Goal: Task Accomplishment & Management: Use online tool/utility

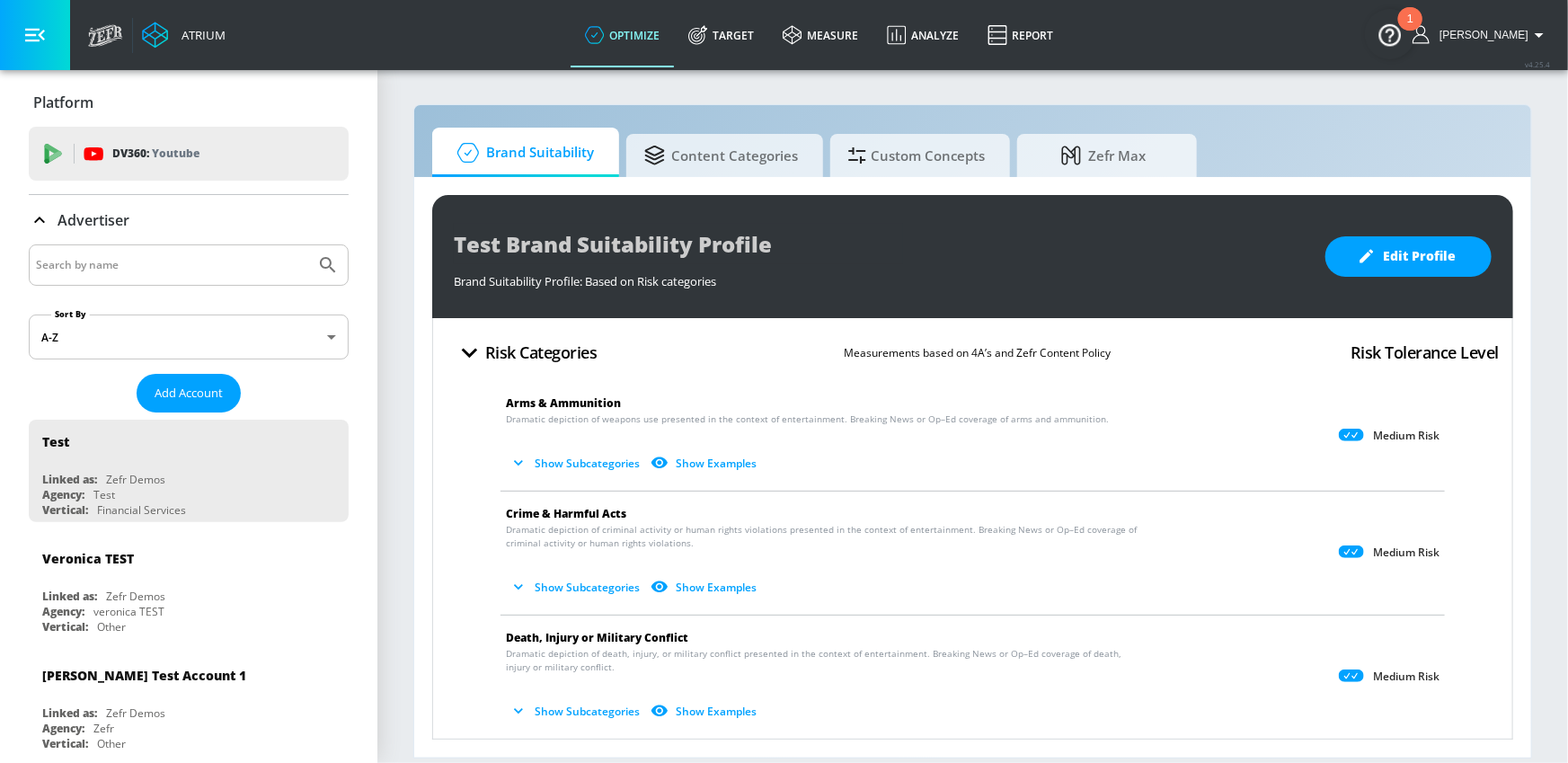
click at [222, 273] on input "Search by name" at bounding box center [171, 265] width 272 height 23
type input "disney"
click at [338, 266] on icon "Submit Search" at bounding box center [327, 265] width 22 height 22
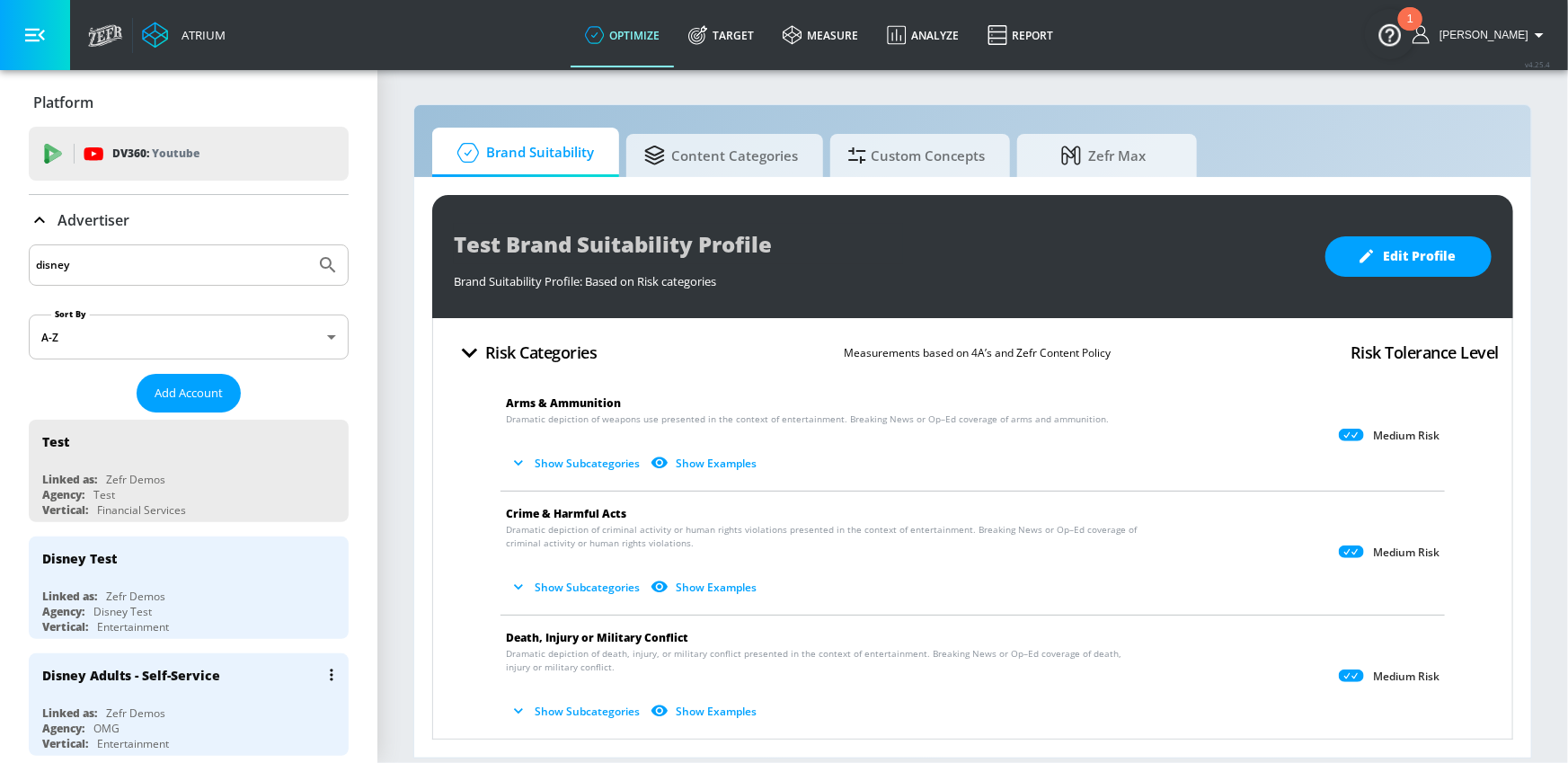
click at [263, 705] on div "Linked as: Zefr Demos" at bounding box center [193, 713] width 302 height 15
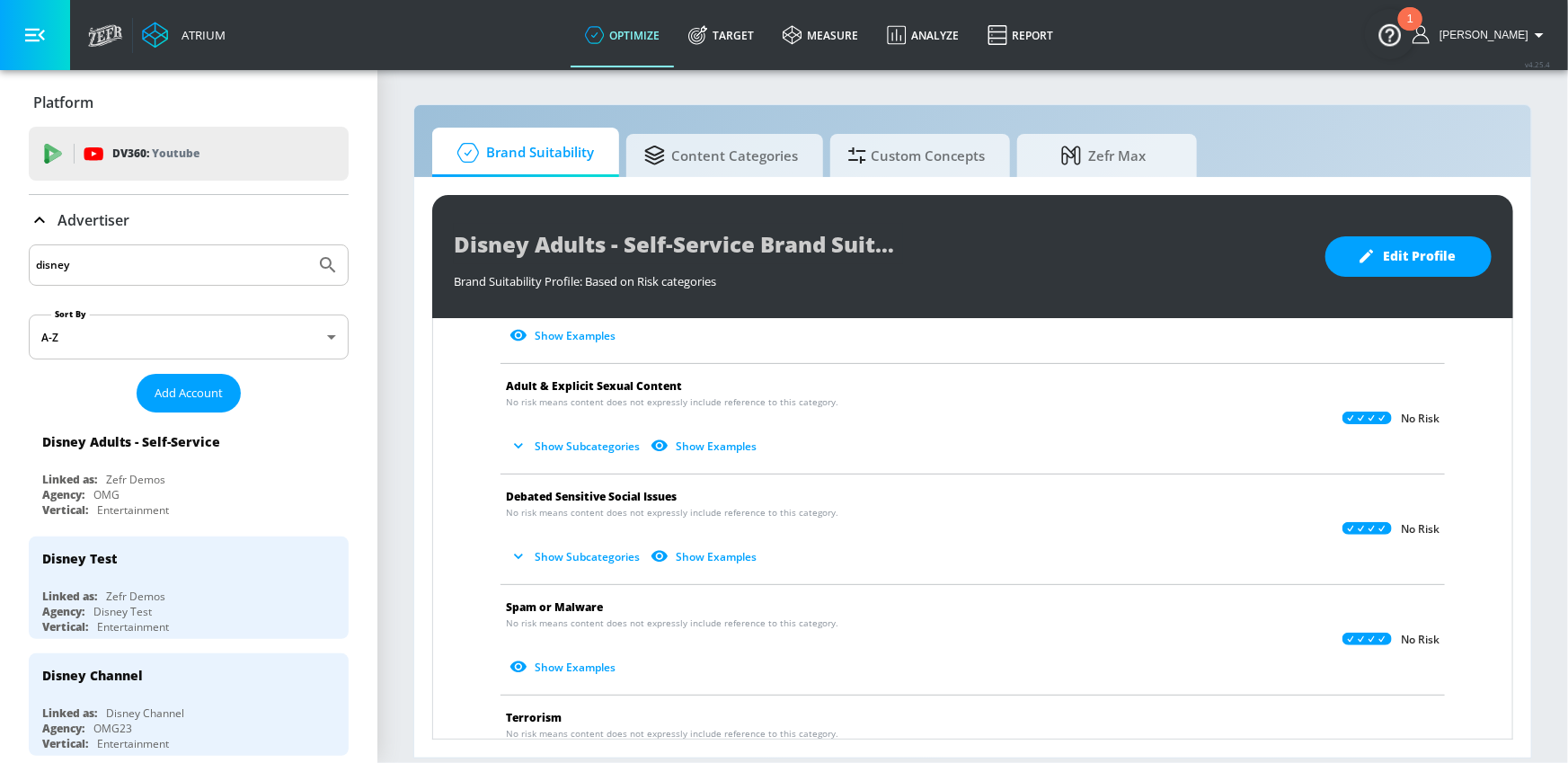
scroll to position [903, 0]
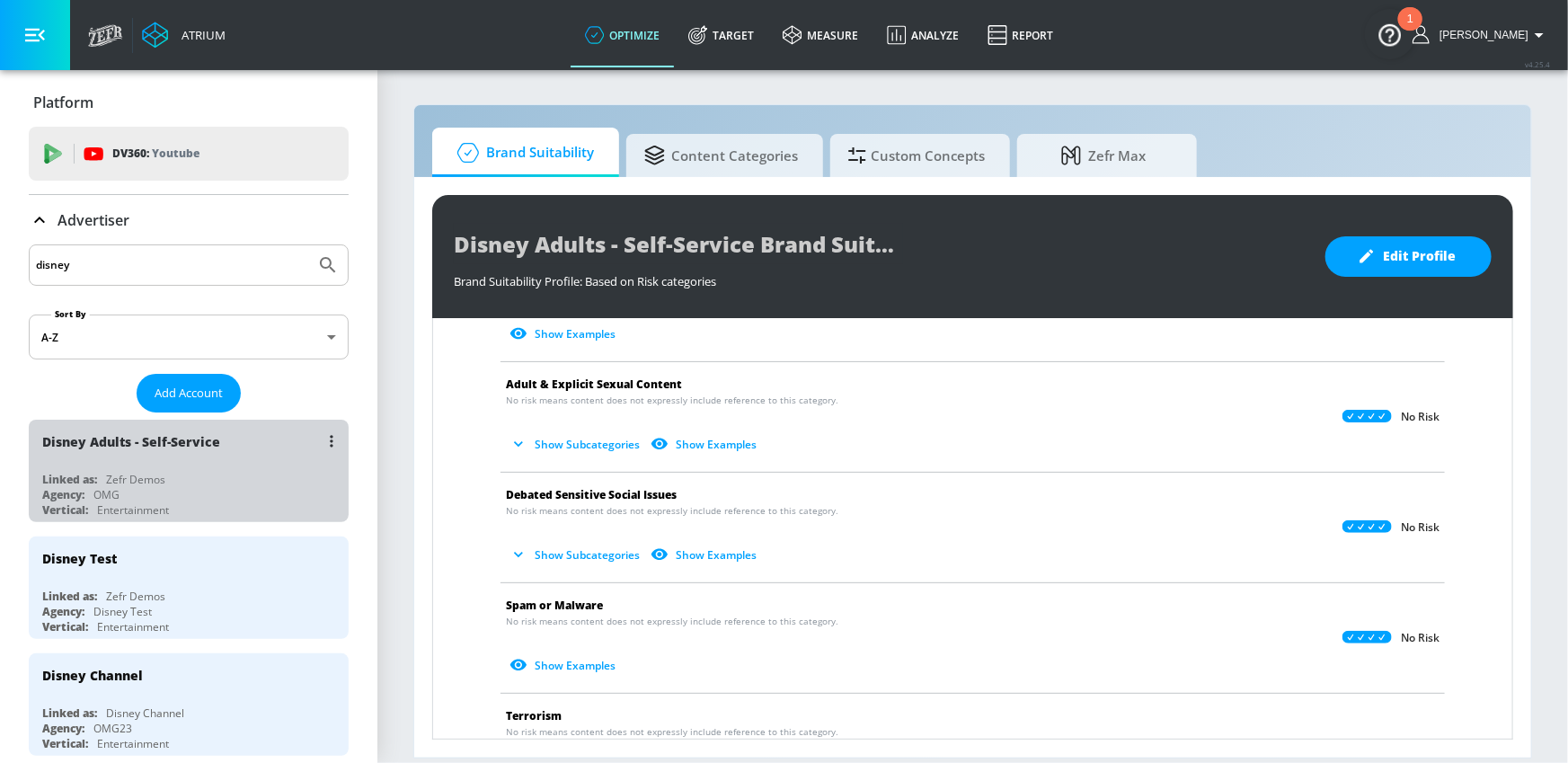
click at [226, 482] on div "Linked as: Zefr Demos" at bounding box center [193, 479] width 302 height 15
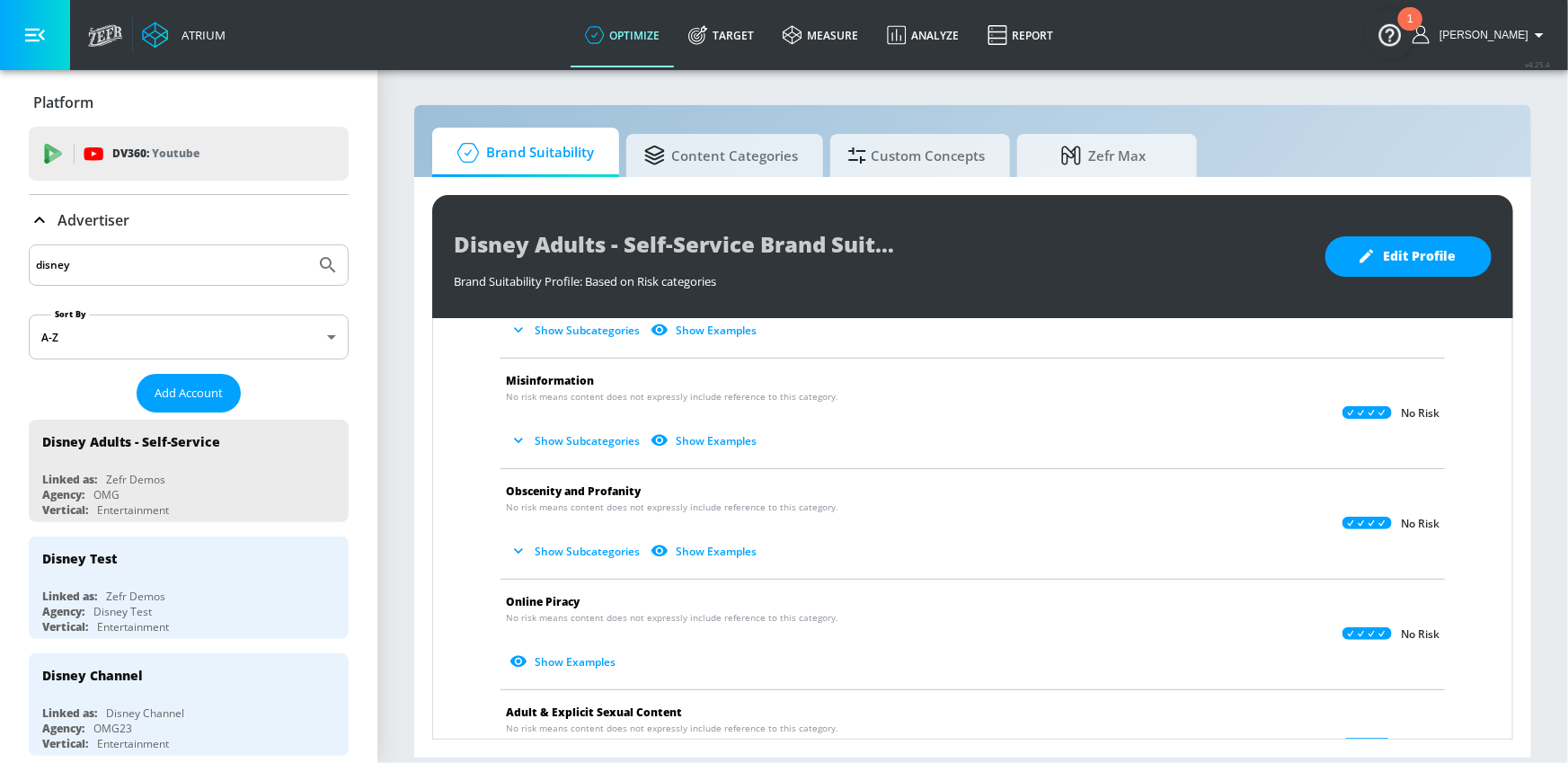
scroll to position [0, 0]
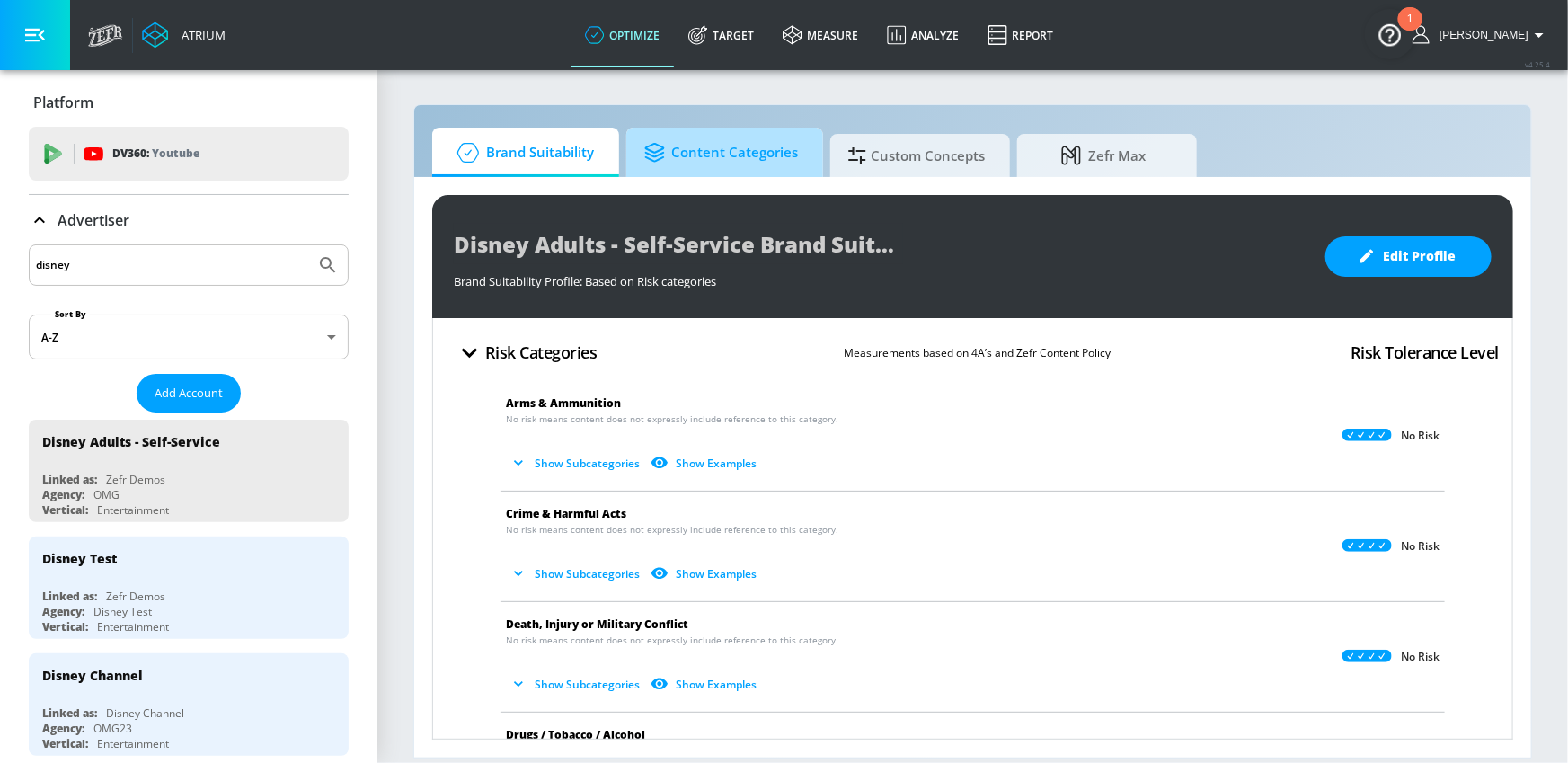
click at [732, 158] on span "Content Categories" at bounding box center [721, 152] width 153 height 43
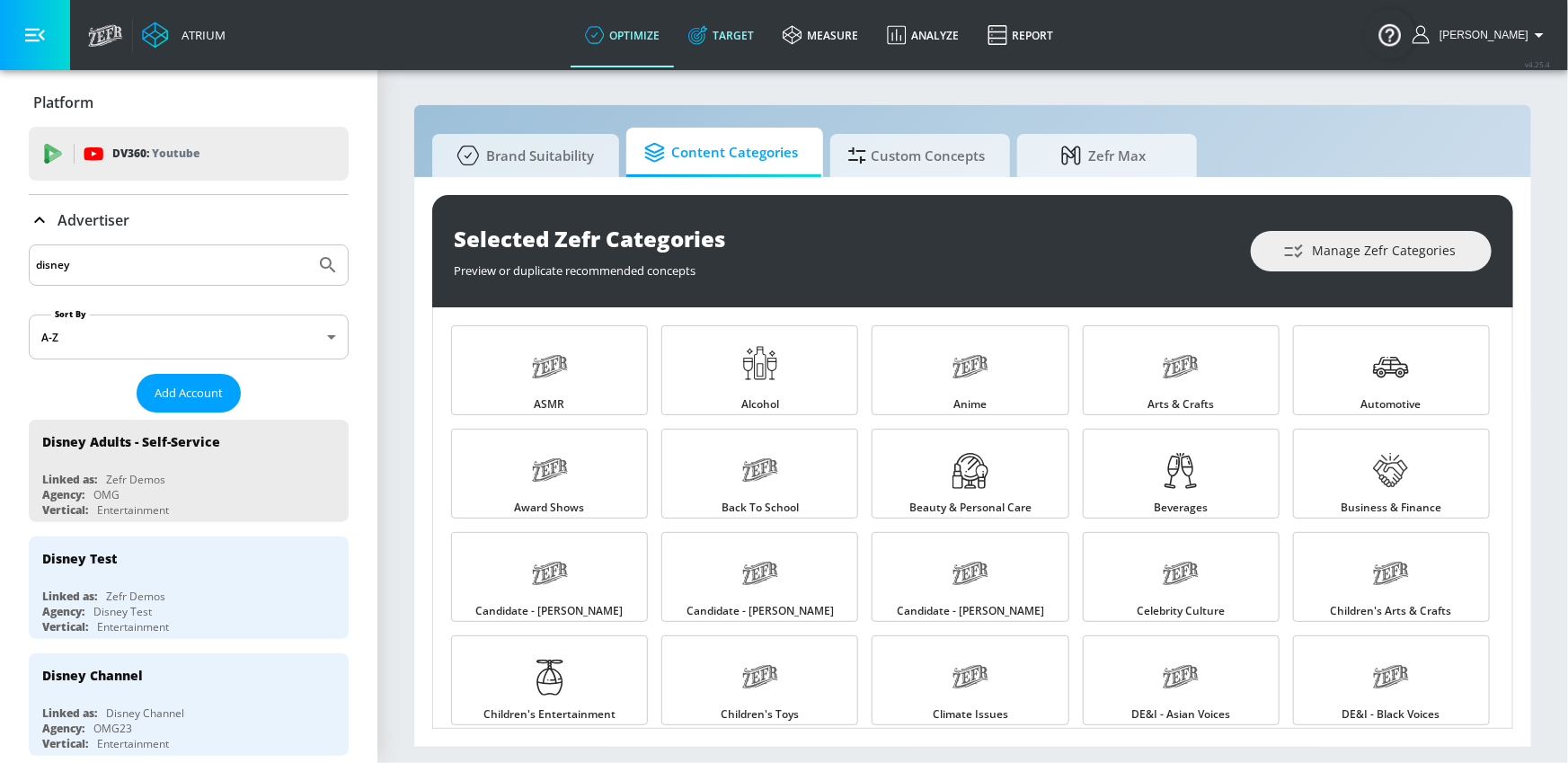
click at [755, 42] on link "Target" at bounding box center [721, 35] width 94 height 65
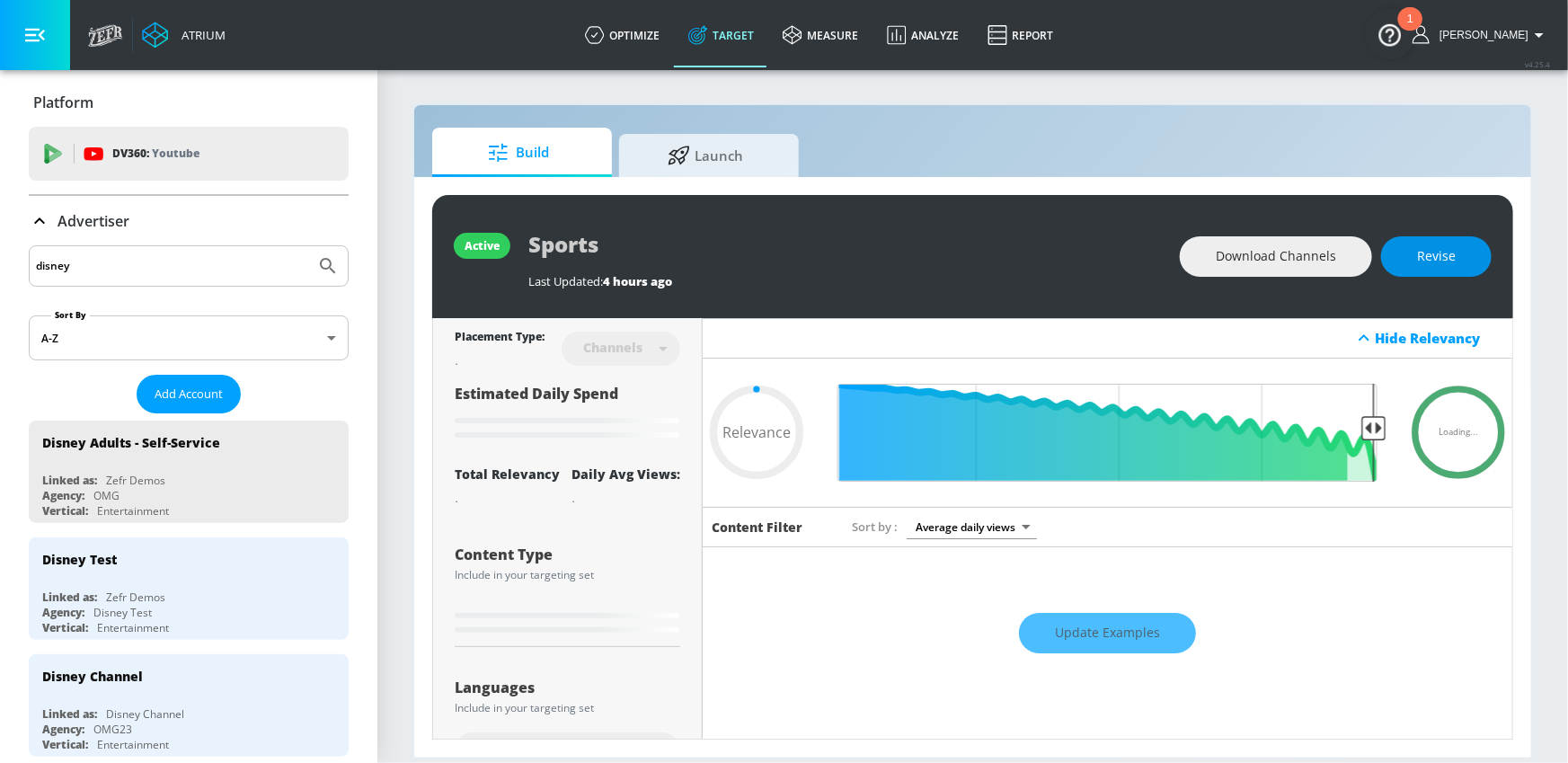
click at [1429, 257] on span "Revise" at bounding box center [1435, 256] width 38 height 22
type input "0.05"
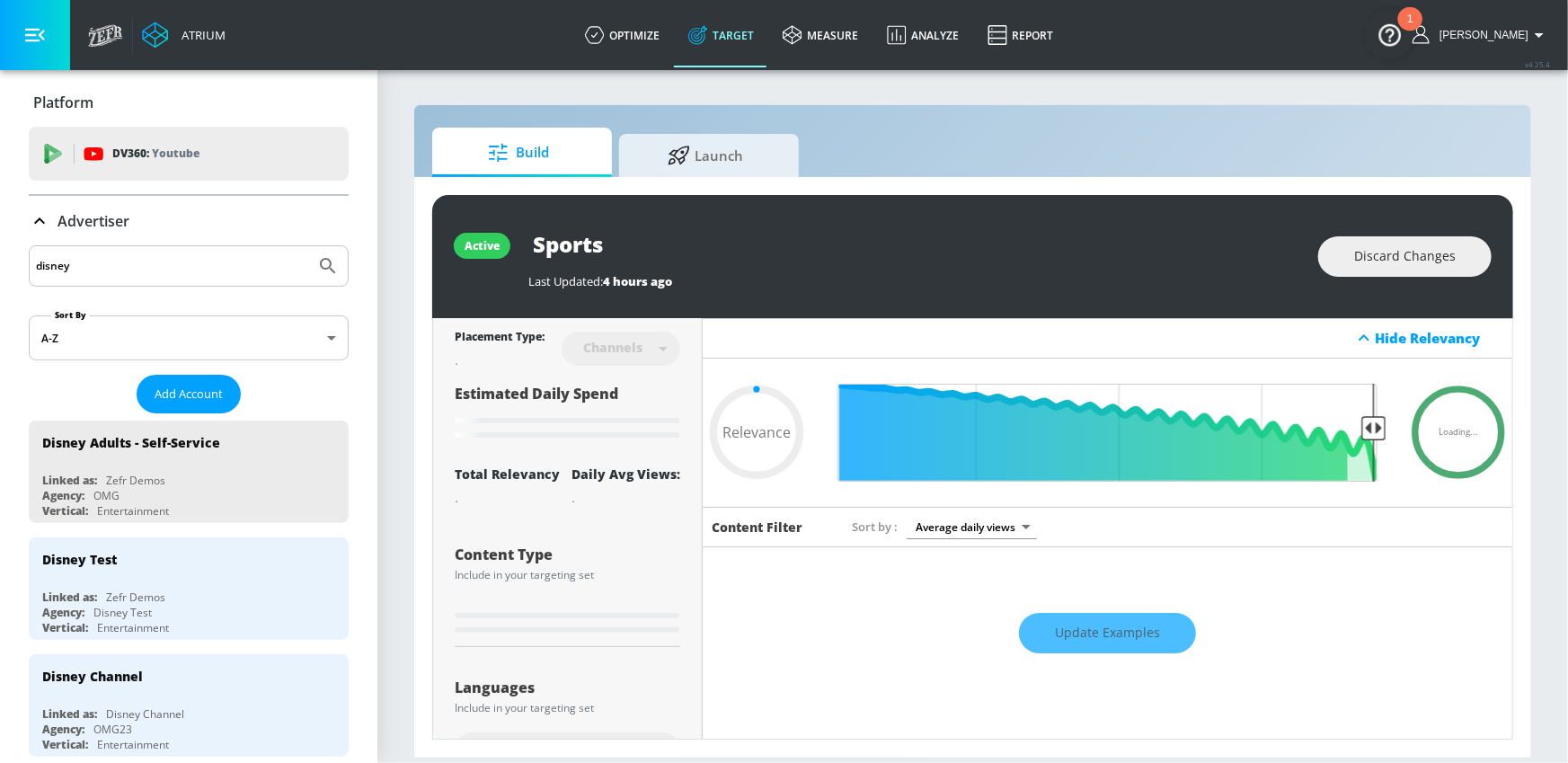
click at [828, 238] on input "Sports" at bounding box center [753, 243] width 449 height 40
type input "Sports"
type input "0.05"
type input "Sports -"
type input "0.05"
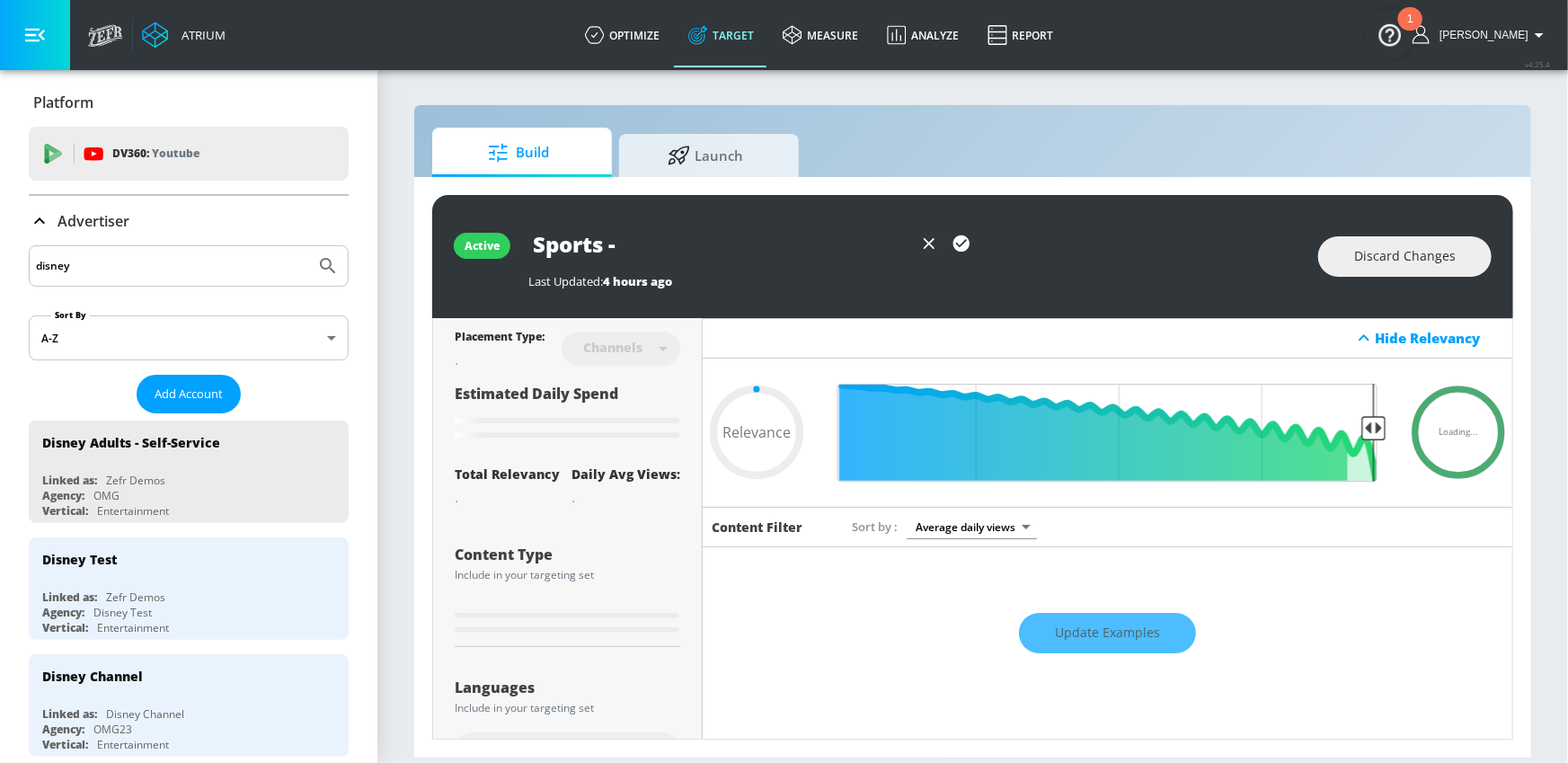
type input "Sports -"
type input "0.05"
type input "Sports - U"
type input "0.05"
type input "Sports - UP"
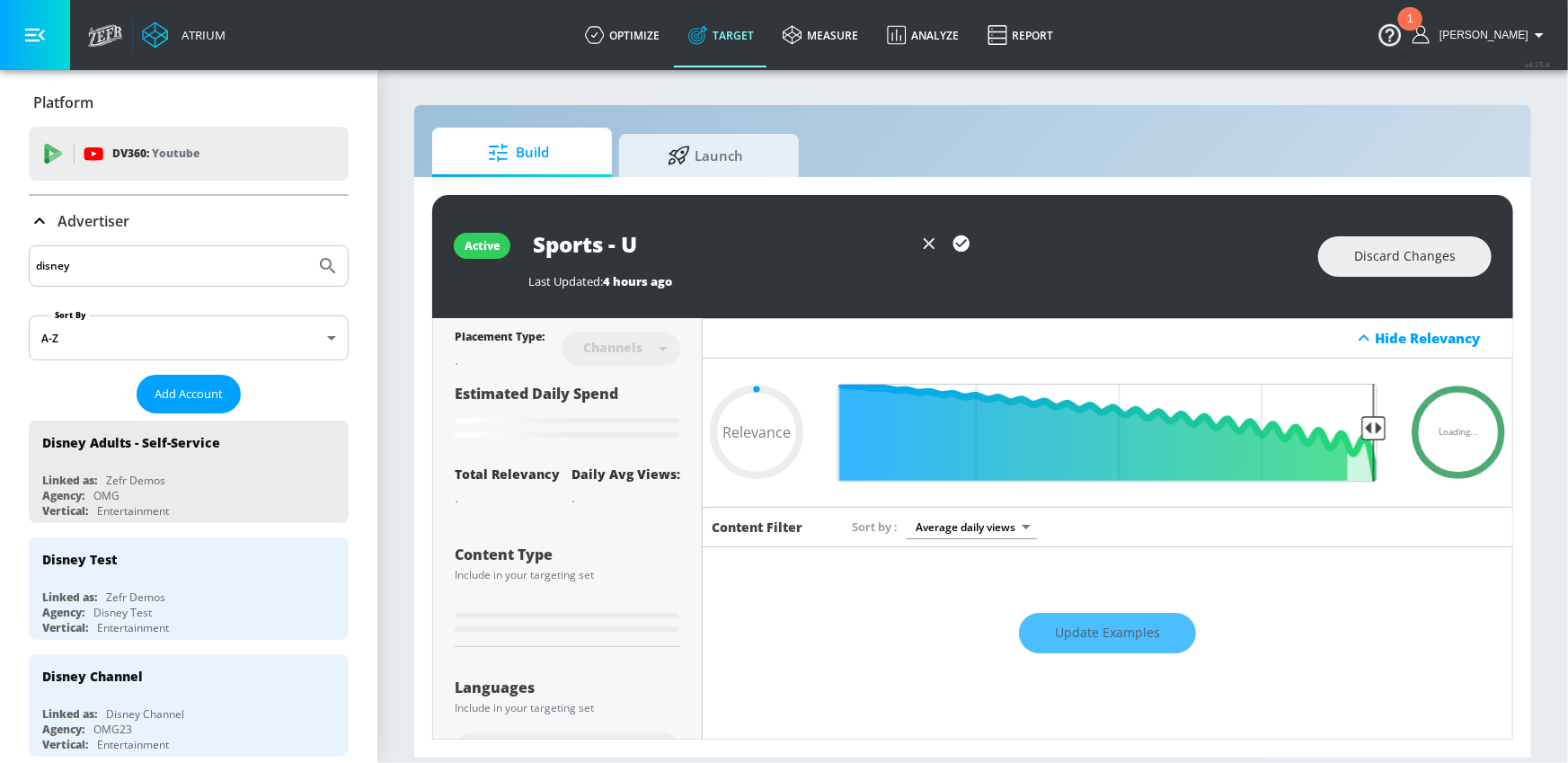
type input "0.05"
type input "Sports - UPD"
type input "0.05"
type input "Sports - UPDA"
type input "0.05"
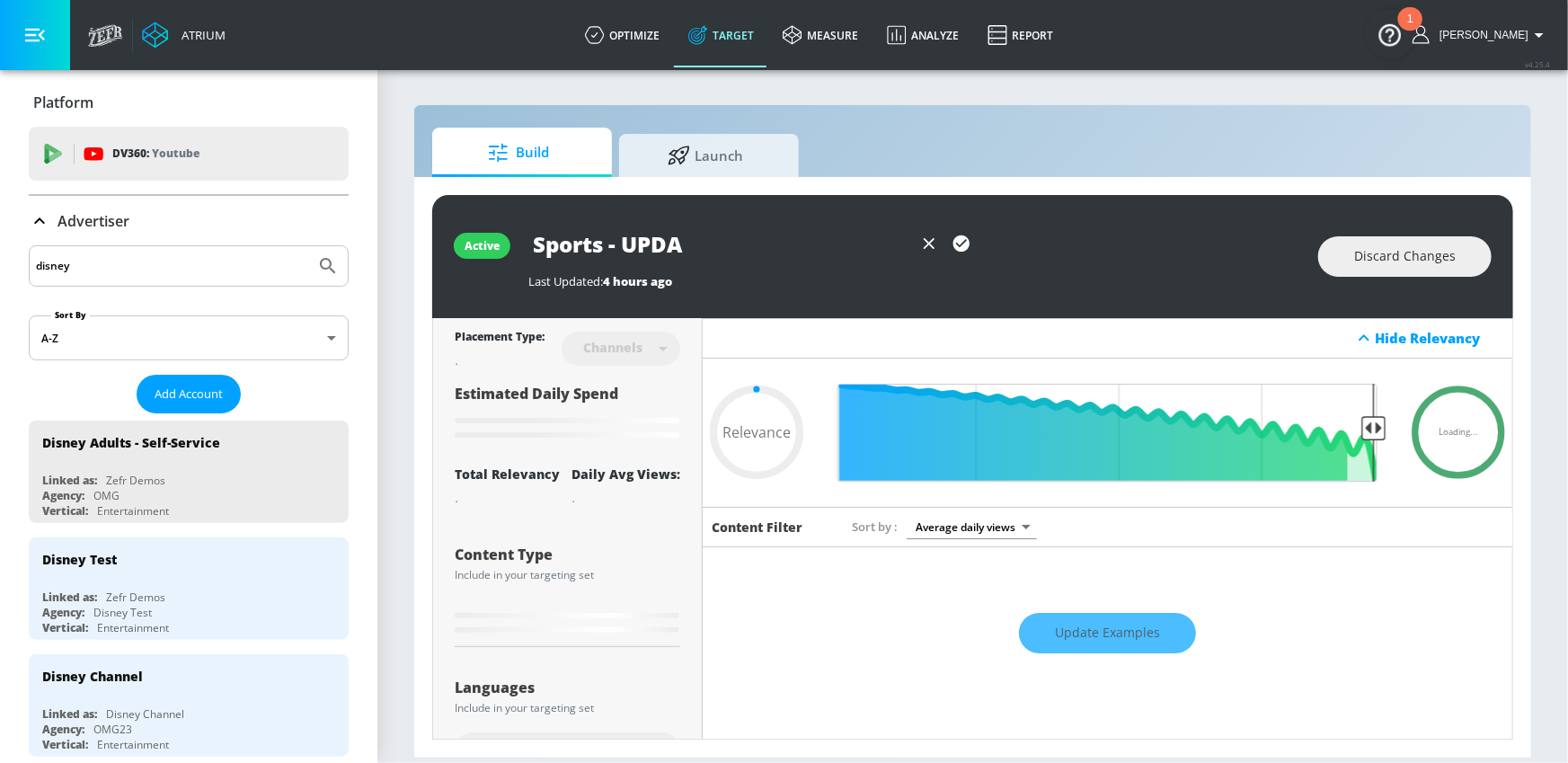
type input "Sports - UPDAT"
type input "0.05"
type input "Sports - UPDATE"
type input "0.05"
type input "Sports - UPDATED"
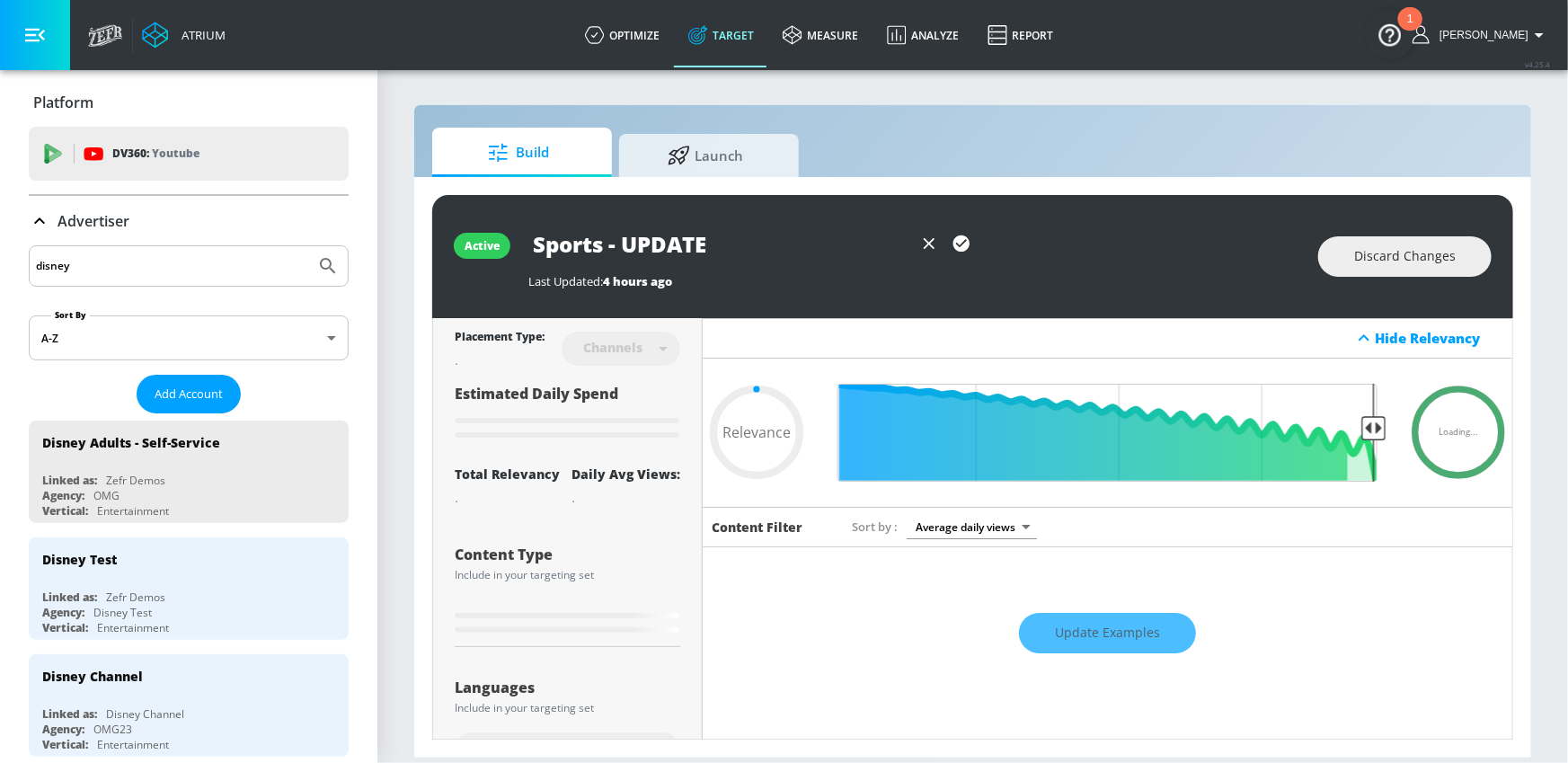
type input "0.05"
type input "Sports - UPDATED"
type input "0.05"
type input "Sports - UPDATED 9"
type input "0.05"
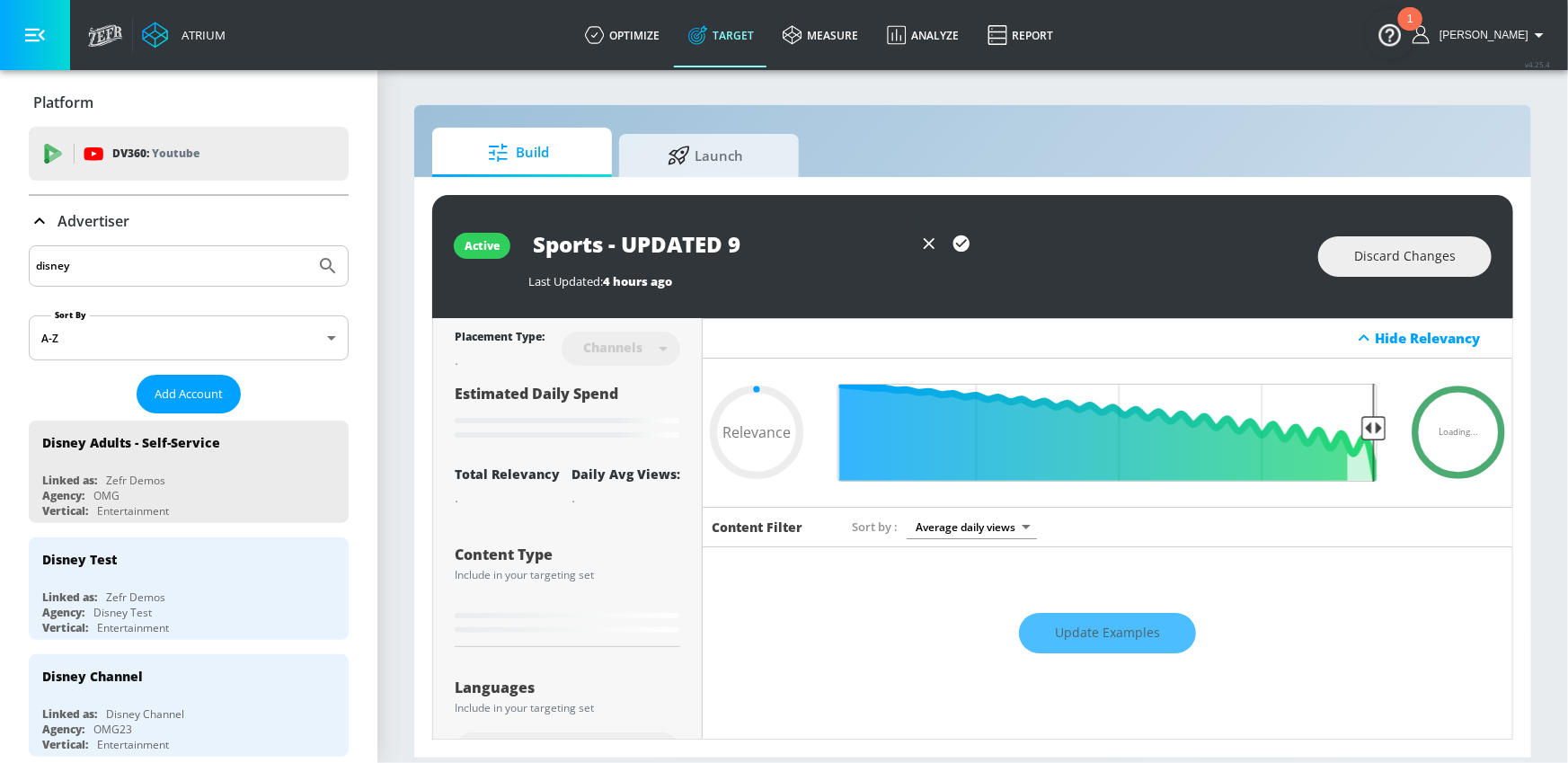
type input "Sports - UPDATED 9."
type input "0.05"
type input "Sports - UPDATED 9.1"
type input "0.05"
type input "Sports - UPDATED 9.18"
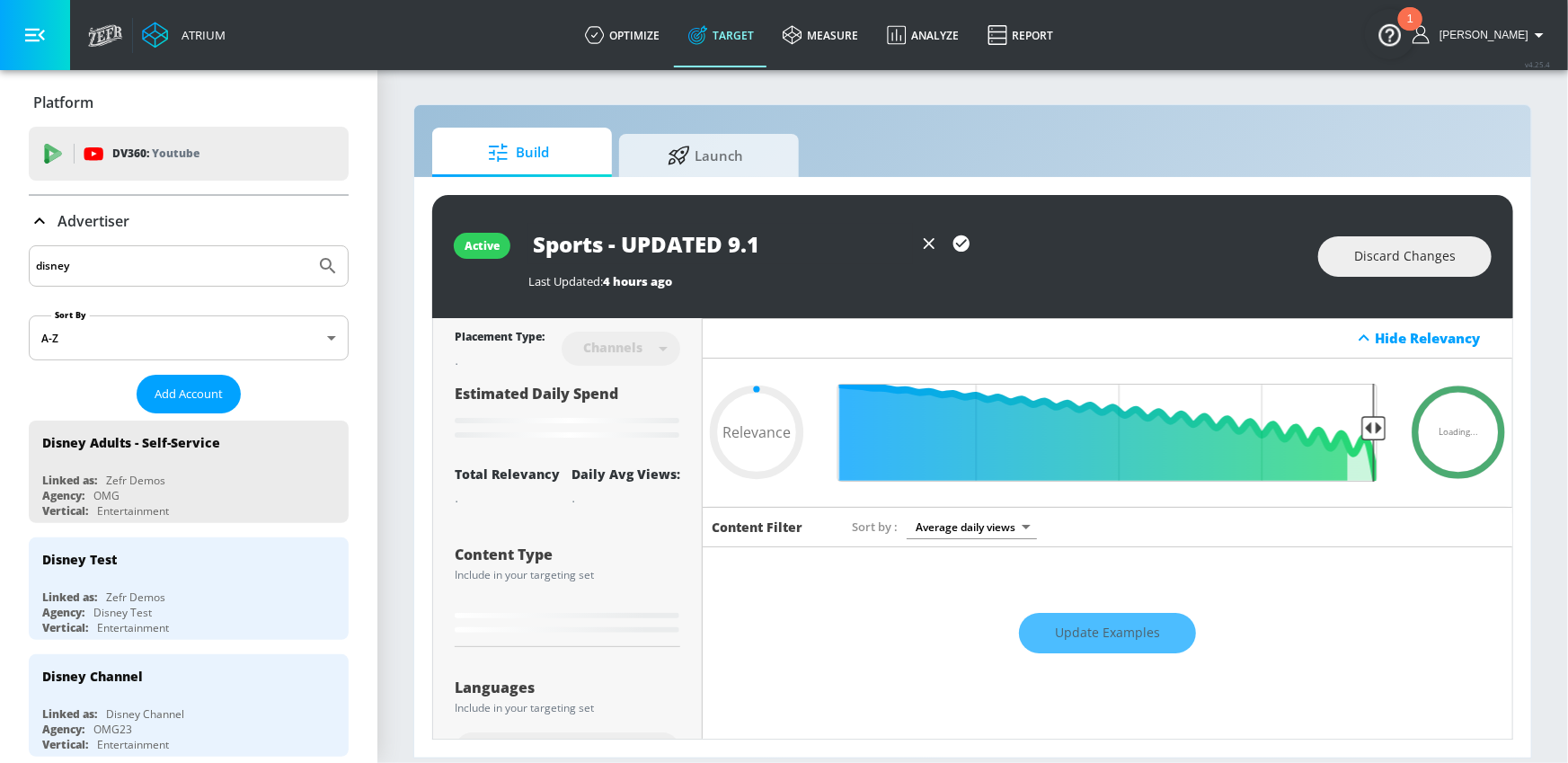
type input "0.05"
type input "Sports - UPDATED 9.18."
type input "0.05"
type input "Sports - UPDATED 9.18.2"
type input "0.05"
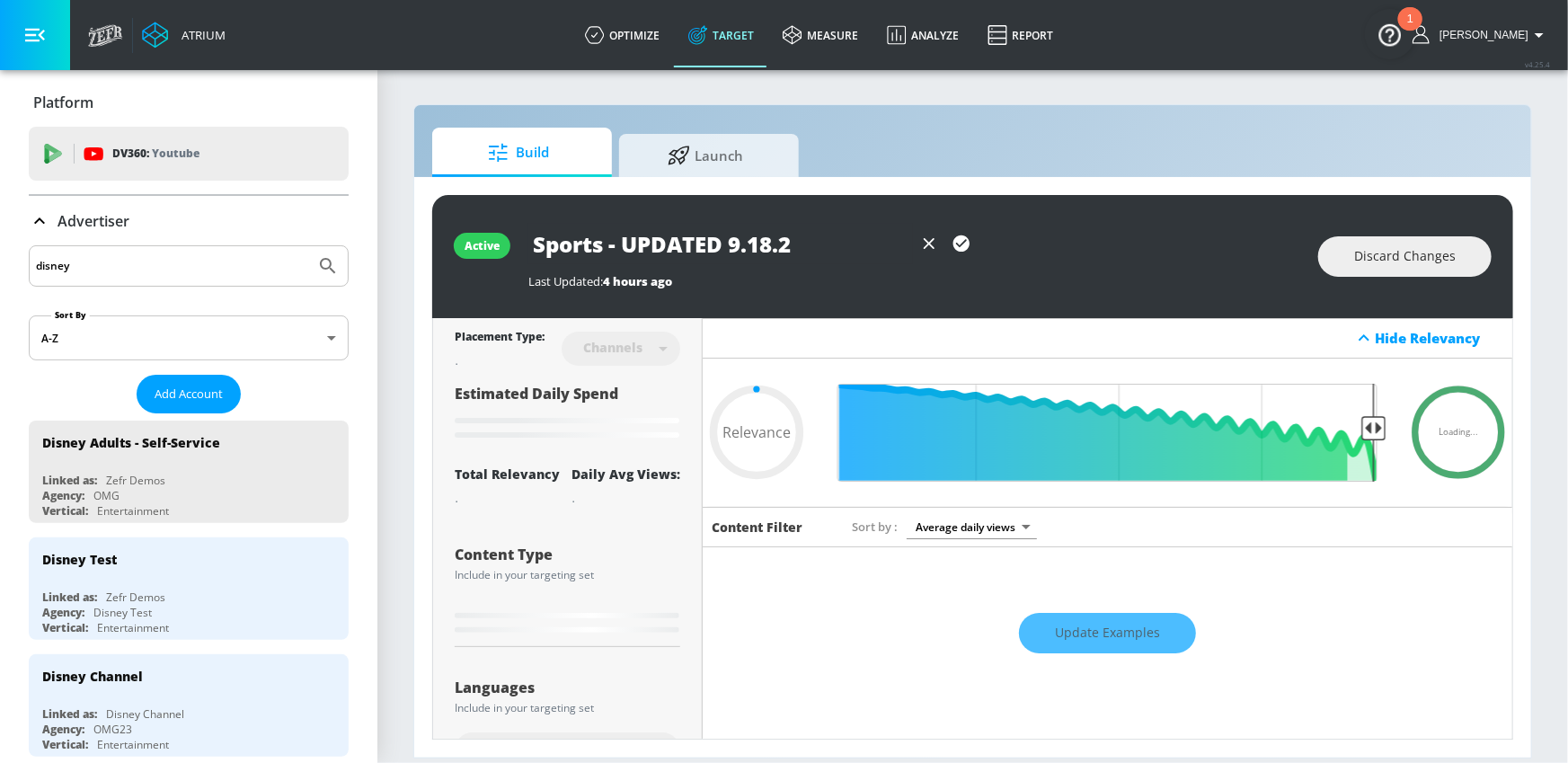
type input "Sports - UPDATED [DATE]"
type input "0.68"
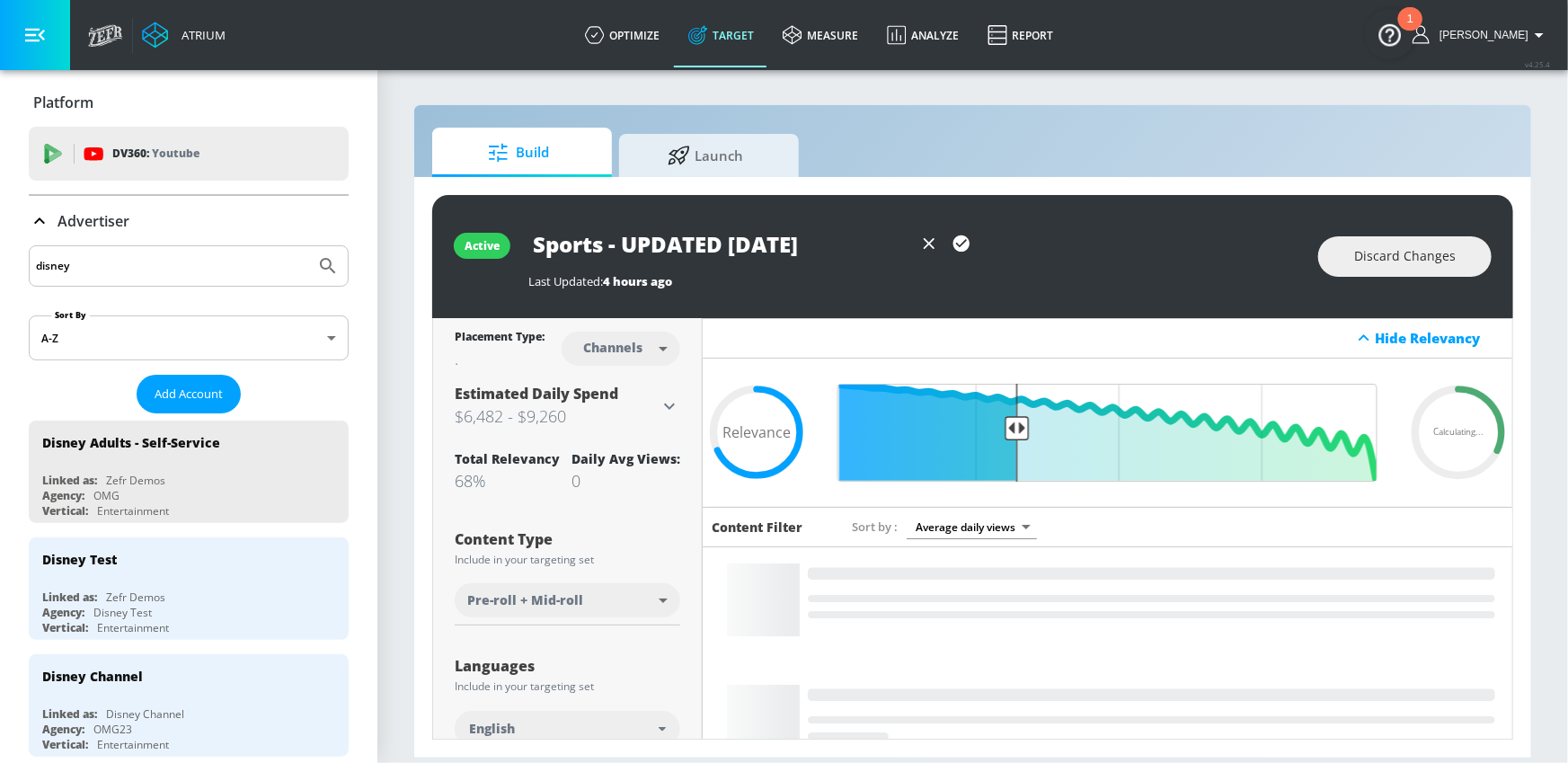
type input "Sports - UPDATED [DATE]"
drag, startPoint x: 49, startPoint y: 43, endPoint x: 45, endPoint y: 57, distance: 14.6
click at [48, 43] on button "button" at bounding box center [35, 35] width 70 height 70
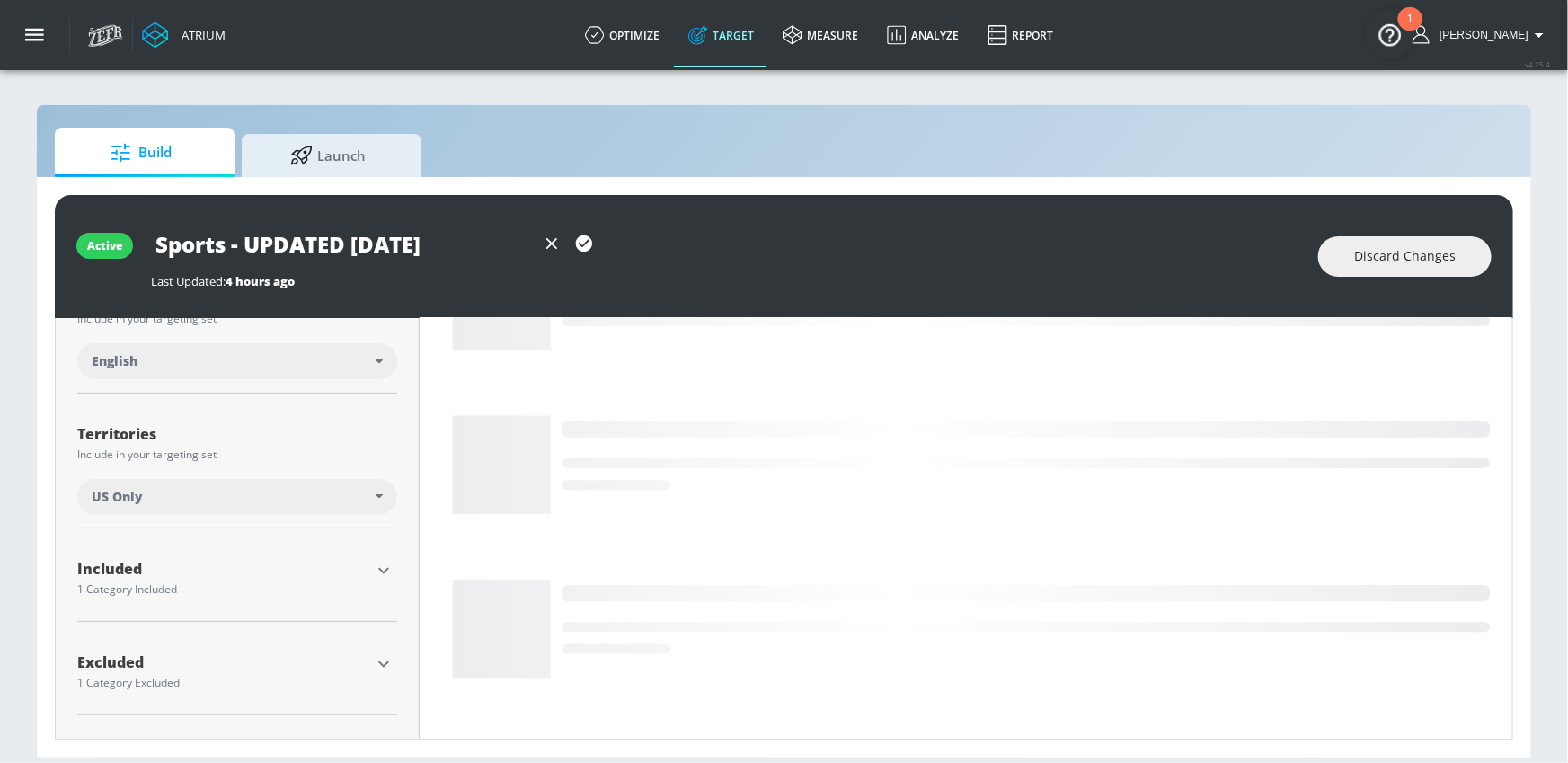
scroll to position [628, 0]
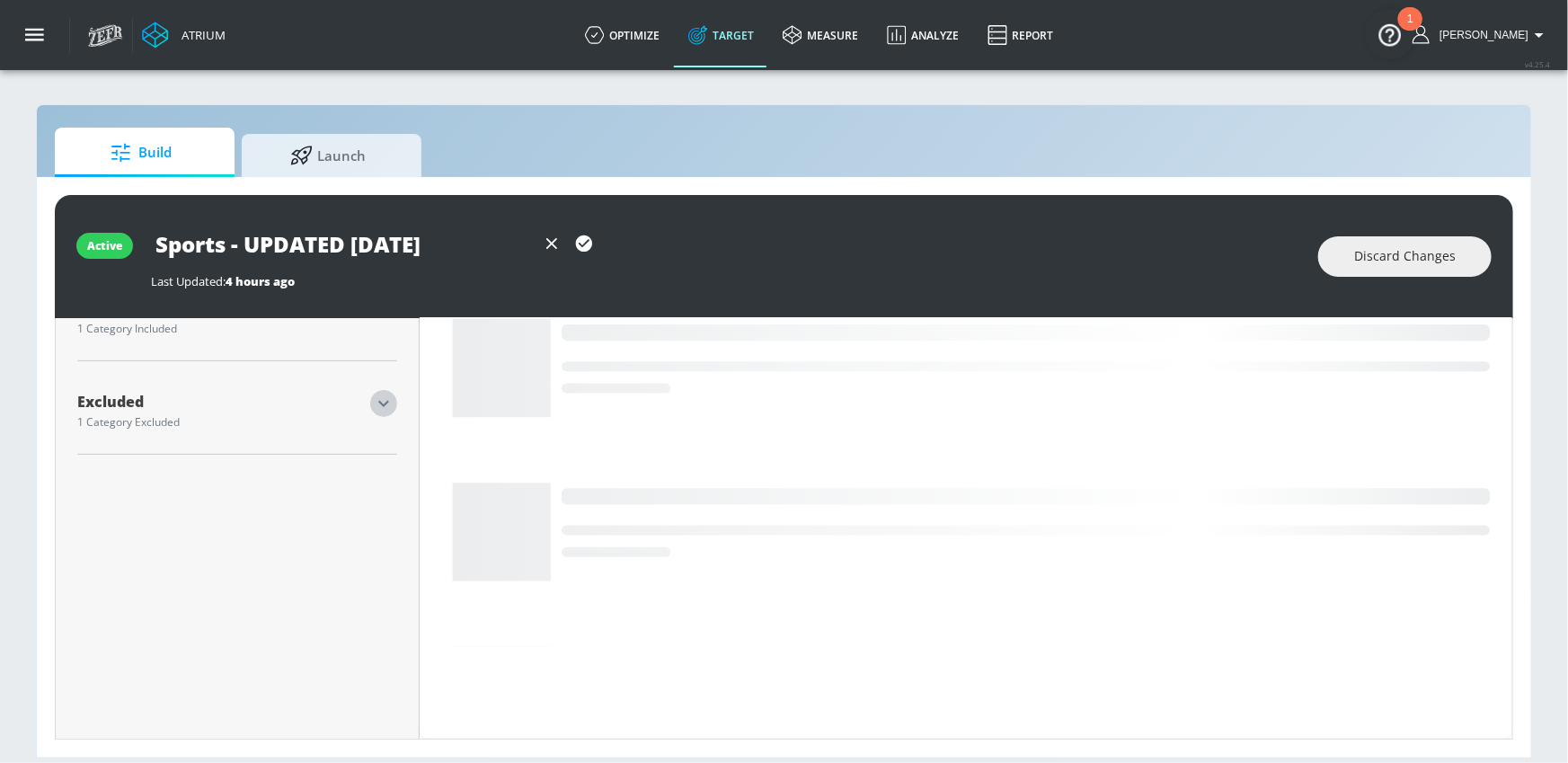
click at [381, 404] on icon "button" at bounding box center [383, 403] width 22 height 22
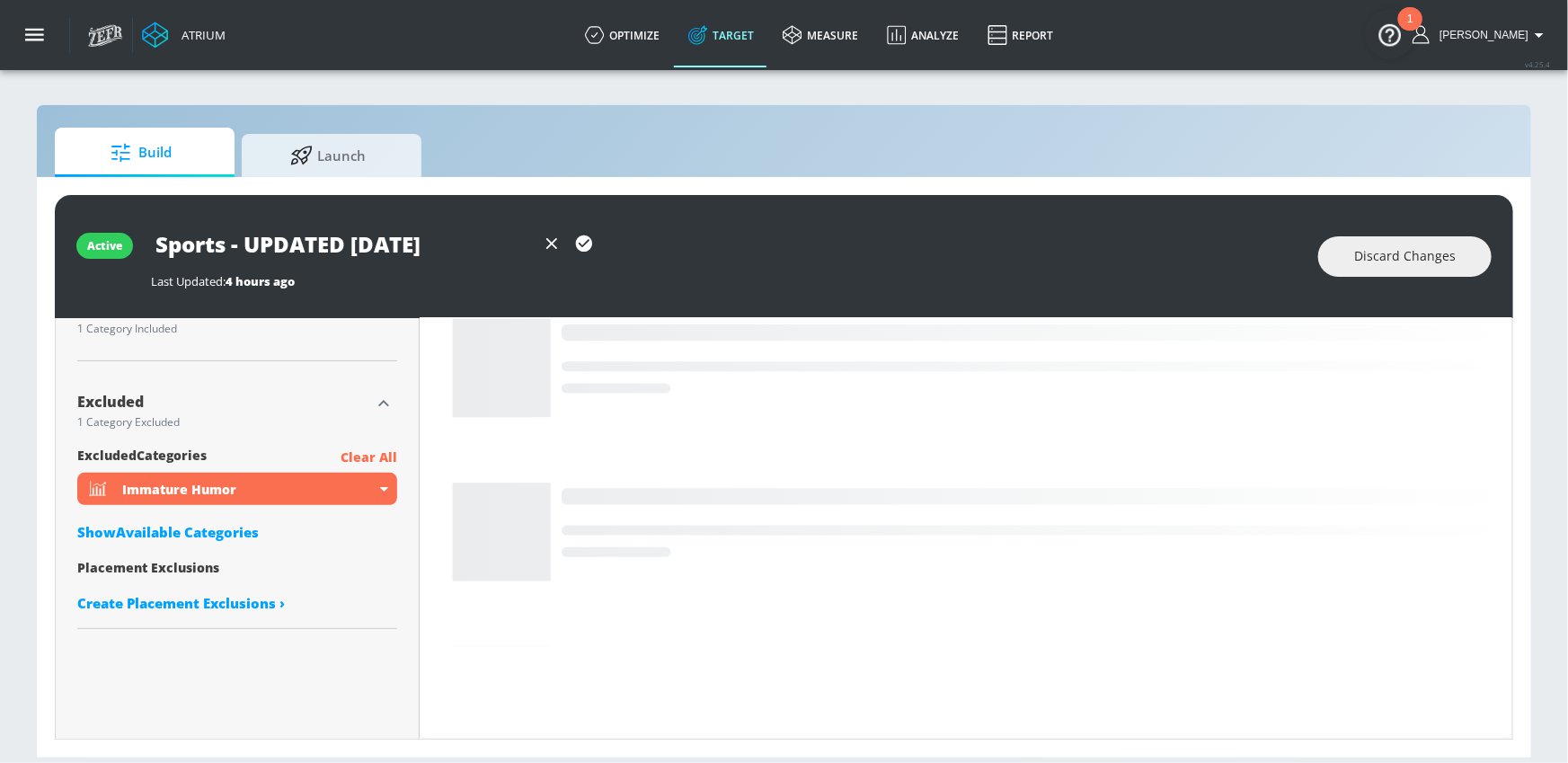
click at [180, 534] on div "Show Available Categories" at bounding box center [237, 531] width 320 height 18
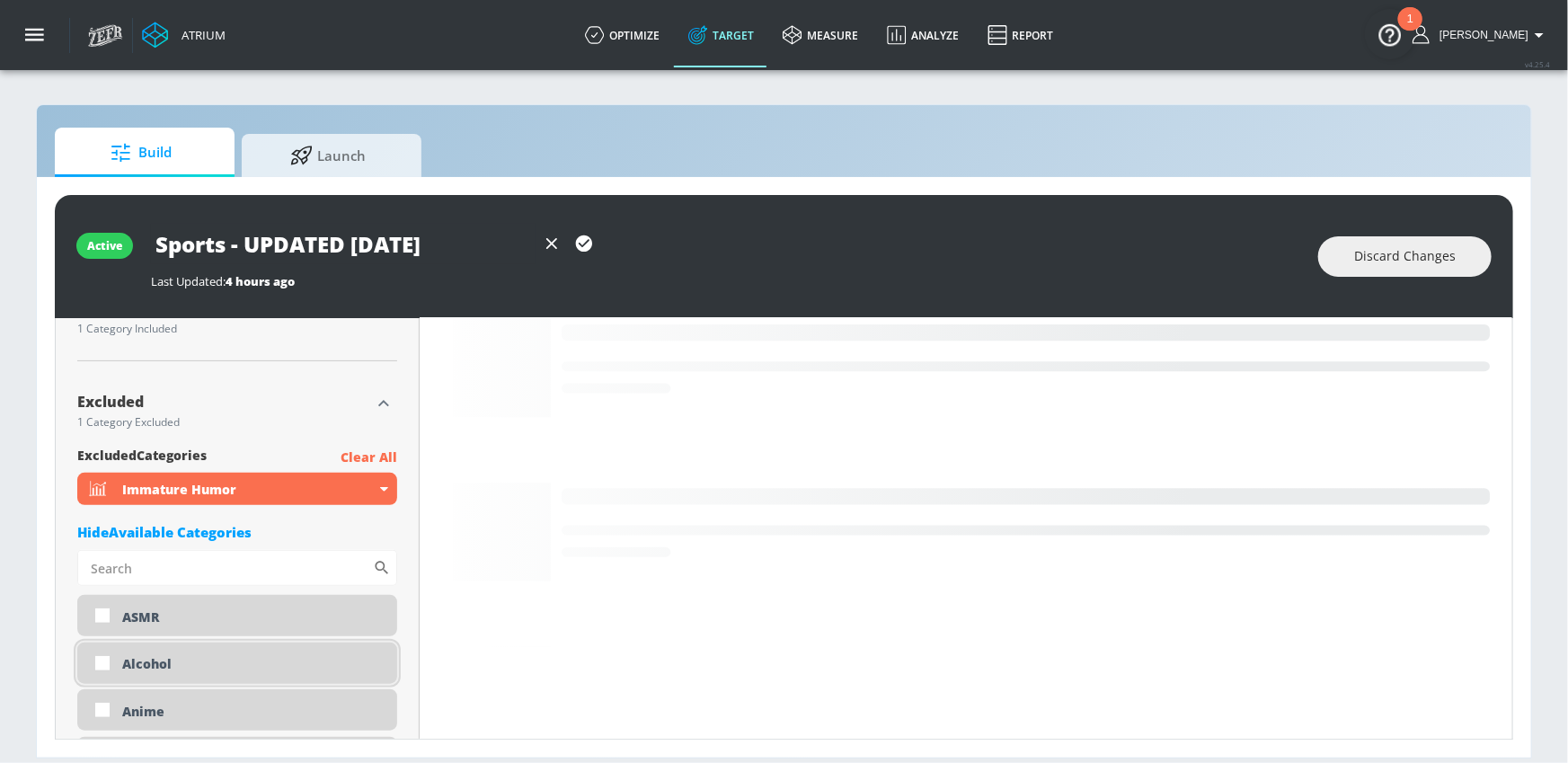
click at [152, 652] on div "Alcohol" at bounding box center [237, 663] width 320 height 41
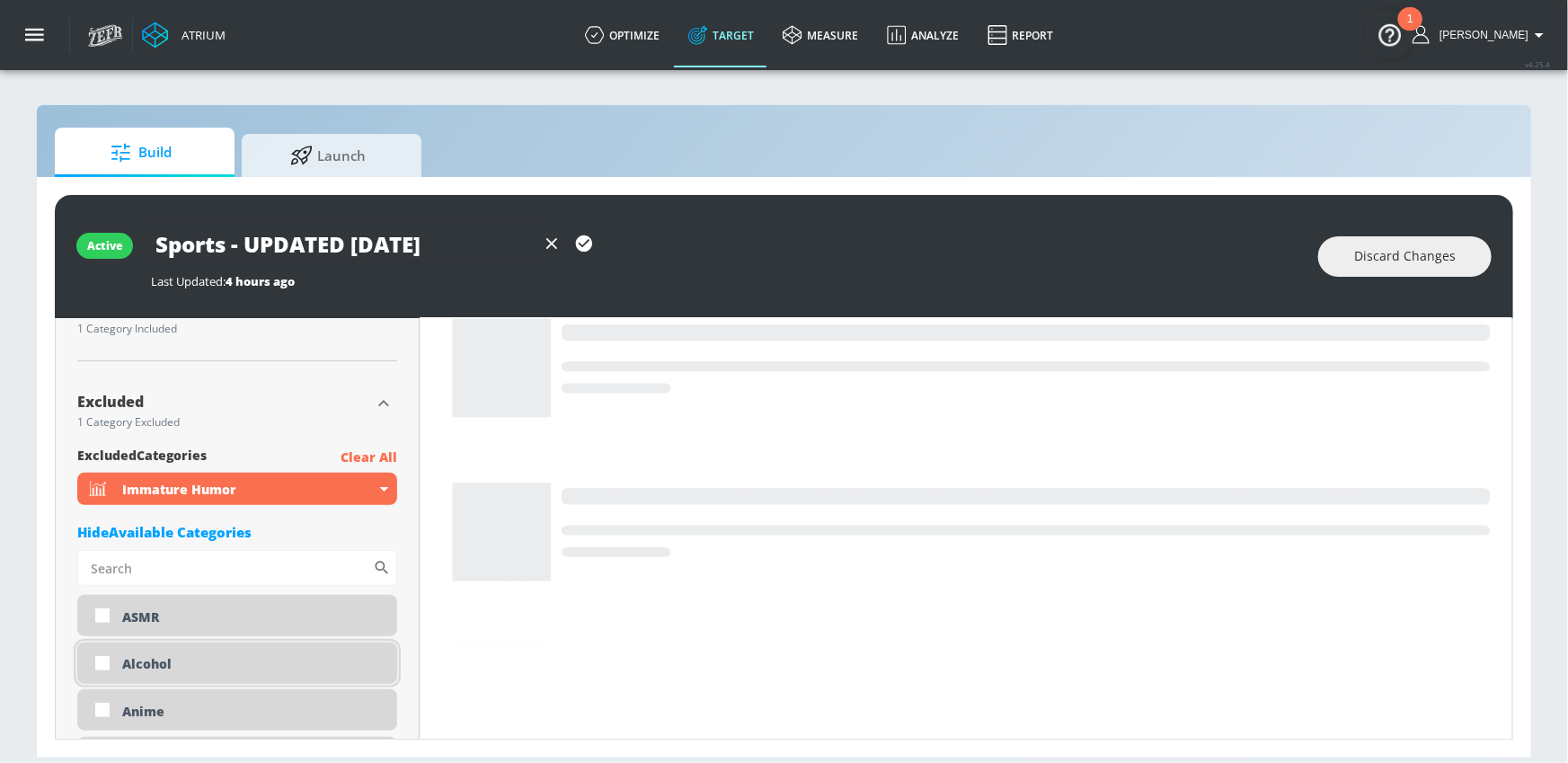
checkbox input "true"
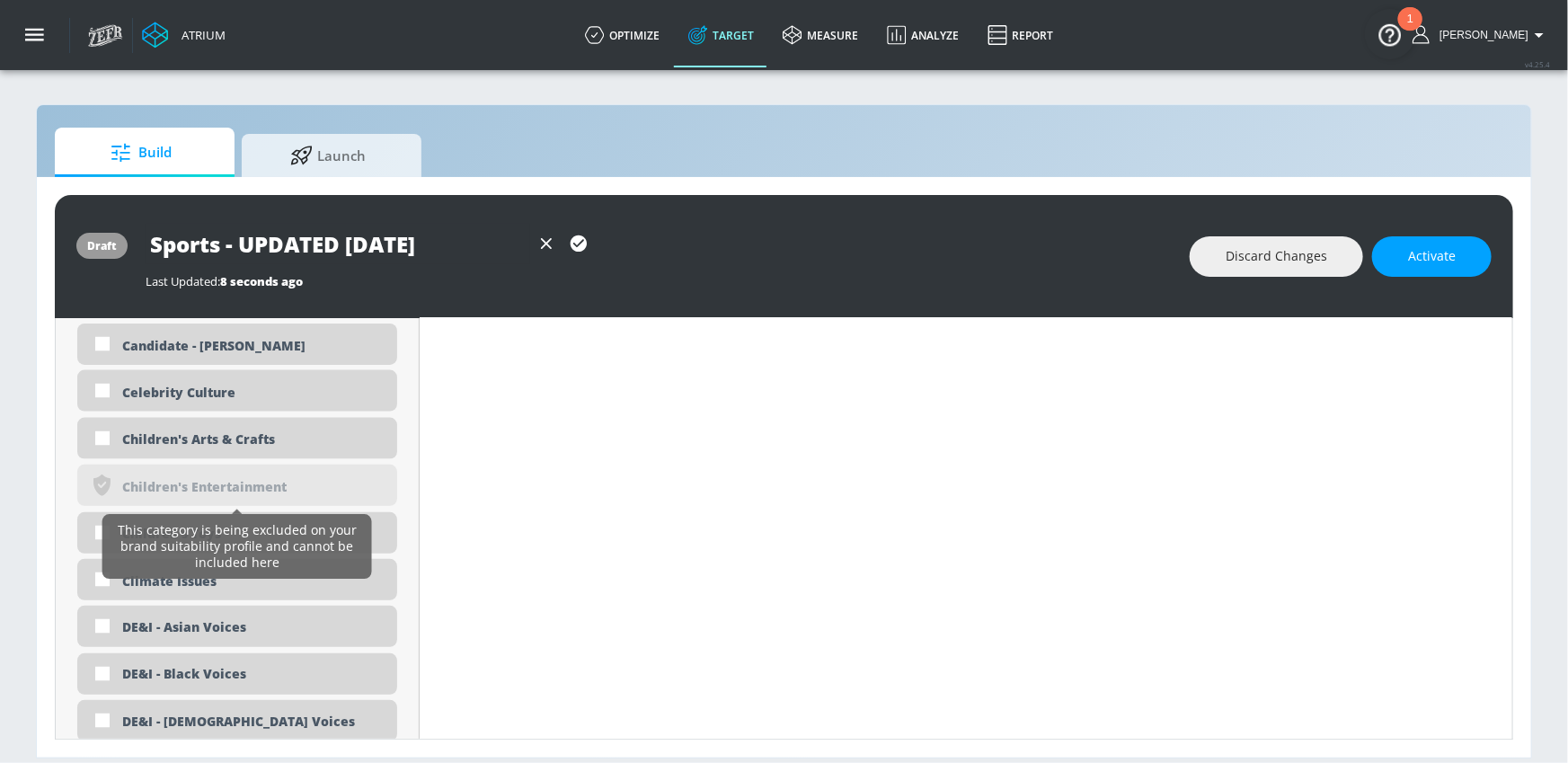
scroll to position [1460, 0]
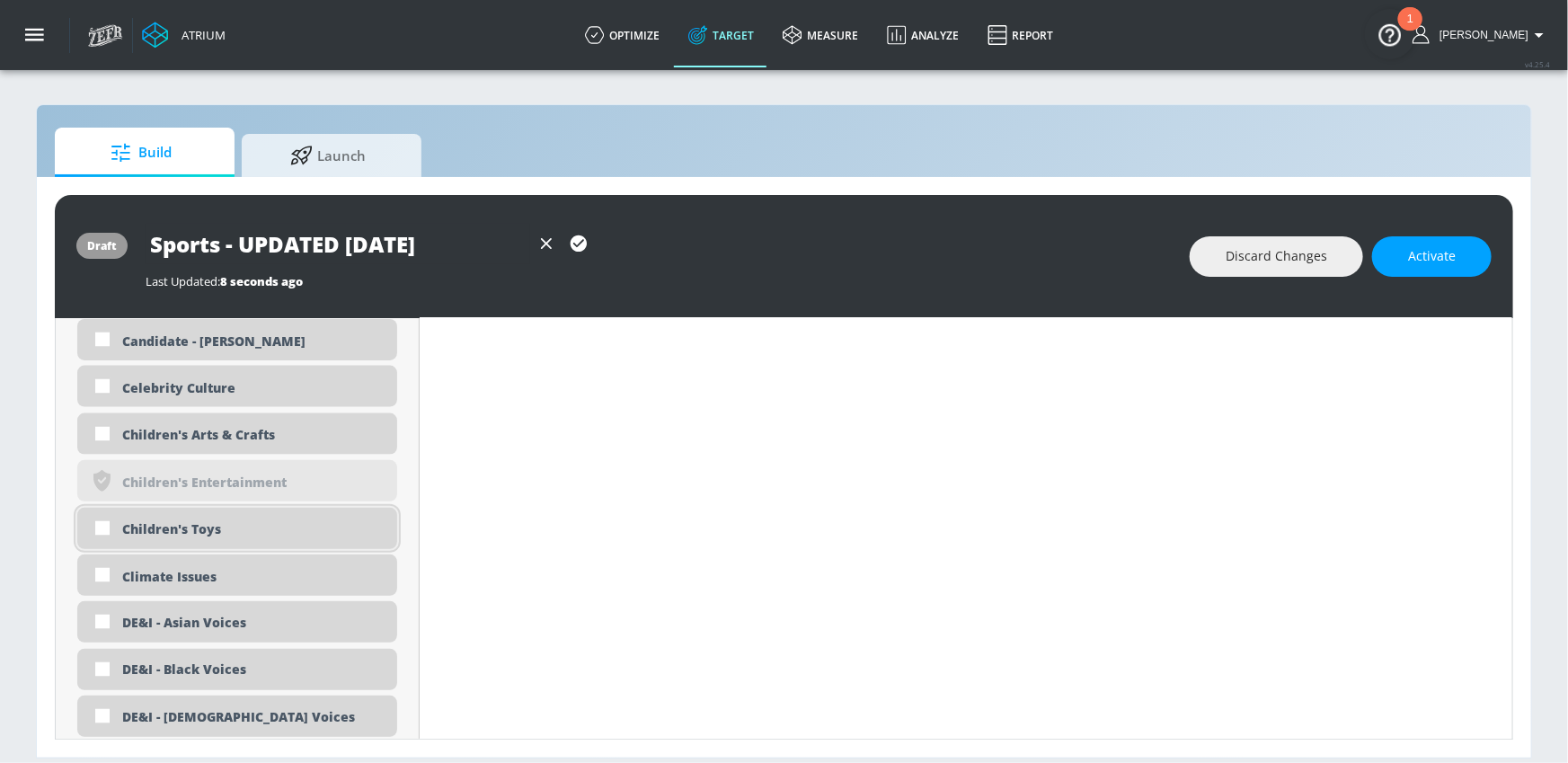
click at [352, 530] on div "Children's Toys" at bounding box center [253, 528] width 262 height 17
checkbox input "true"
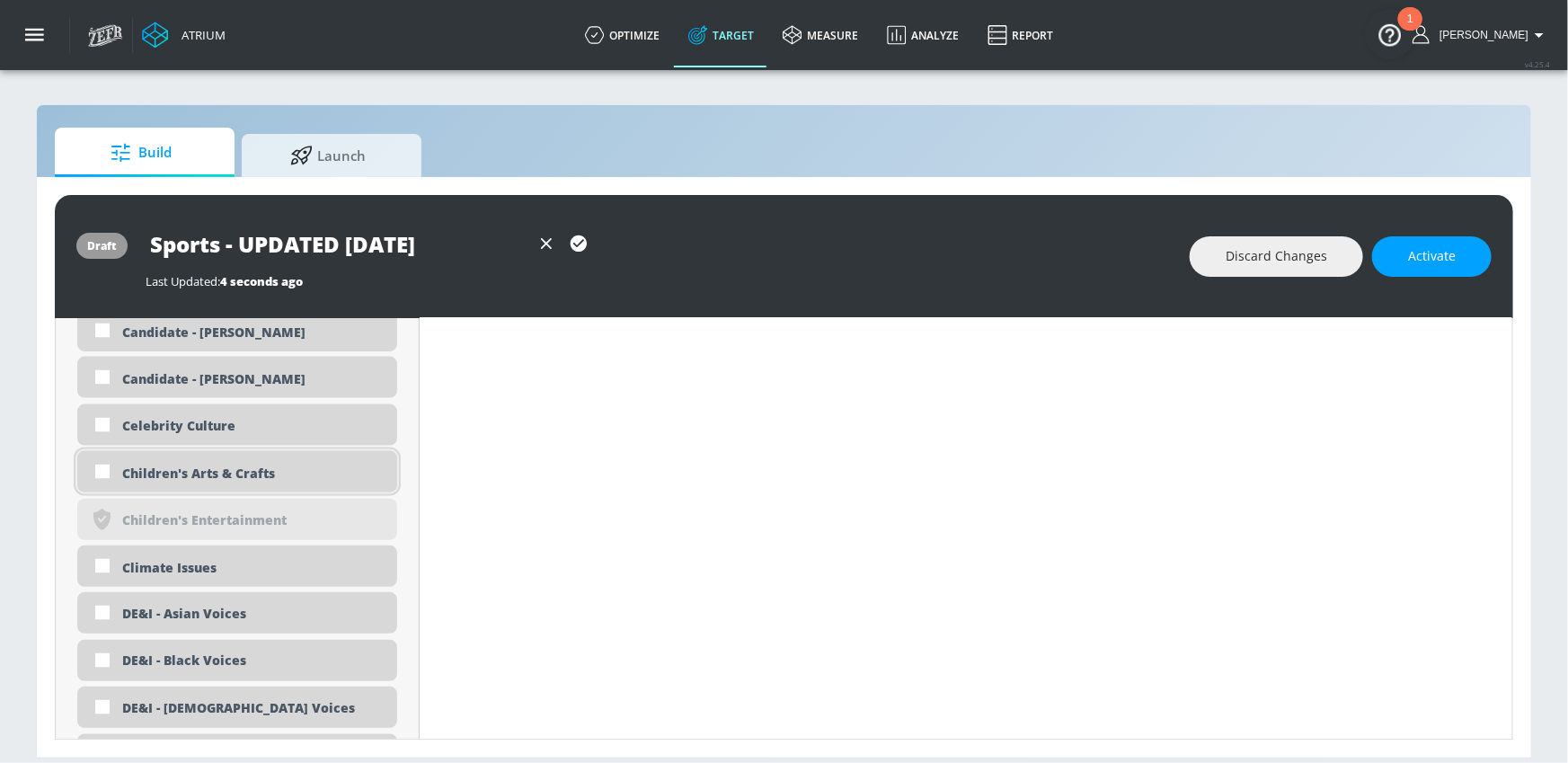
click at [203, 471] on div "Children's Arts & Crafts" at bounding box center [253, 473] width 262 height 17
checkbox input "true"
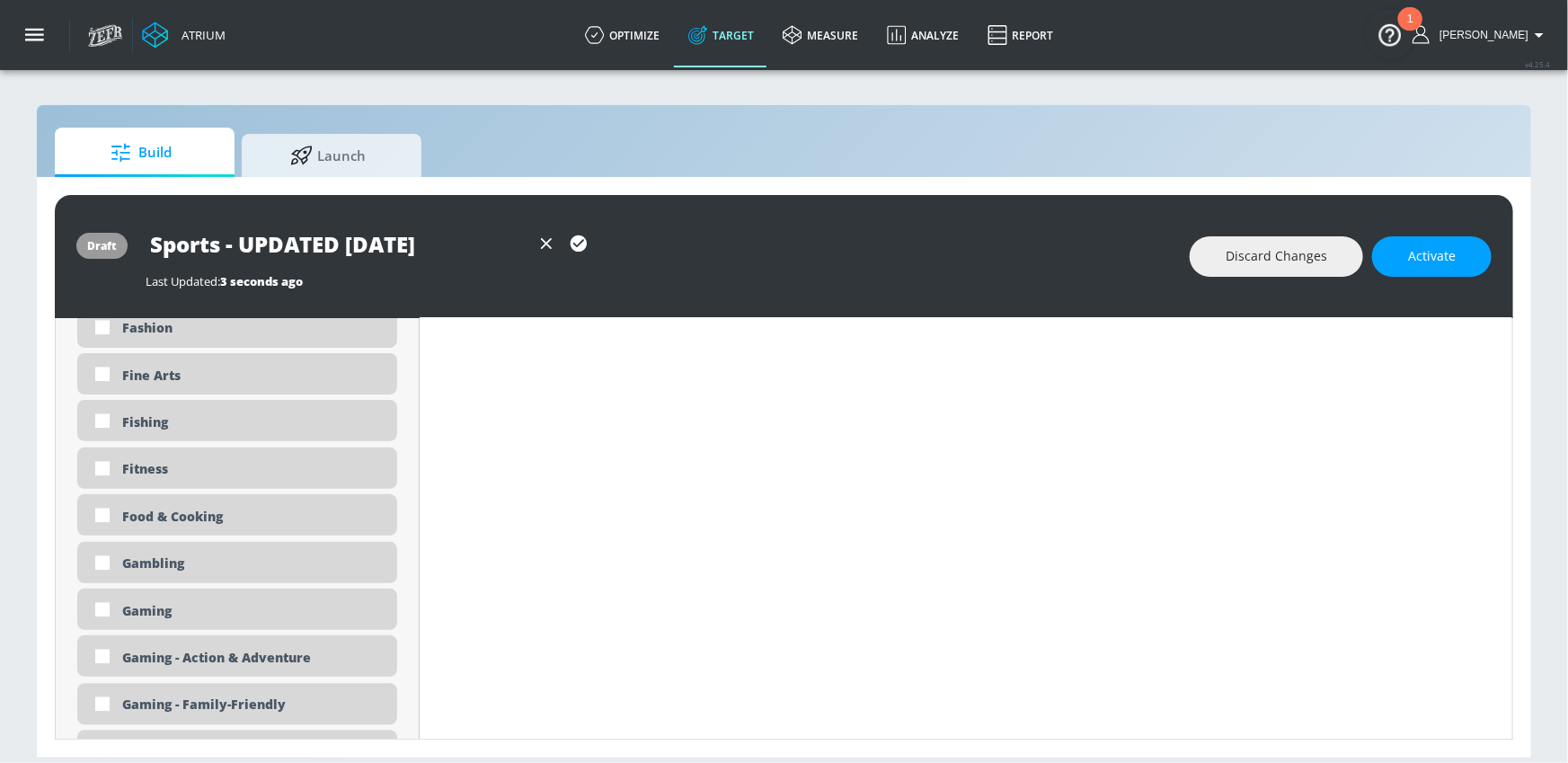
scroll to position [2298, 0]
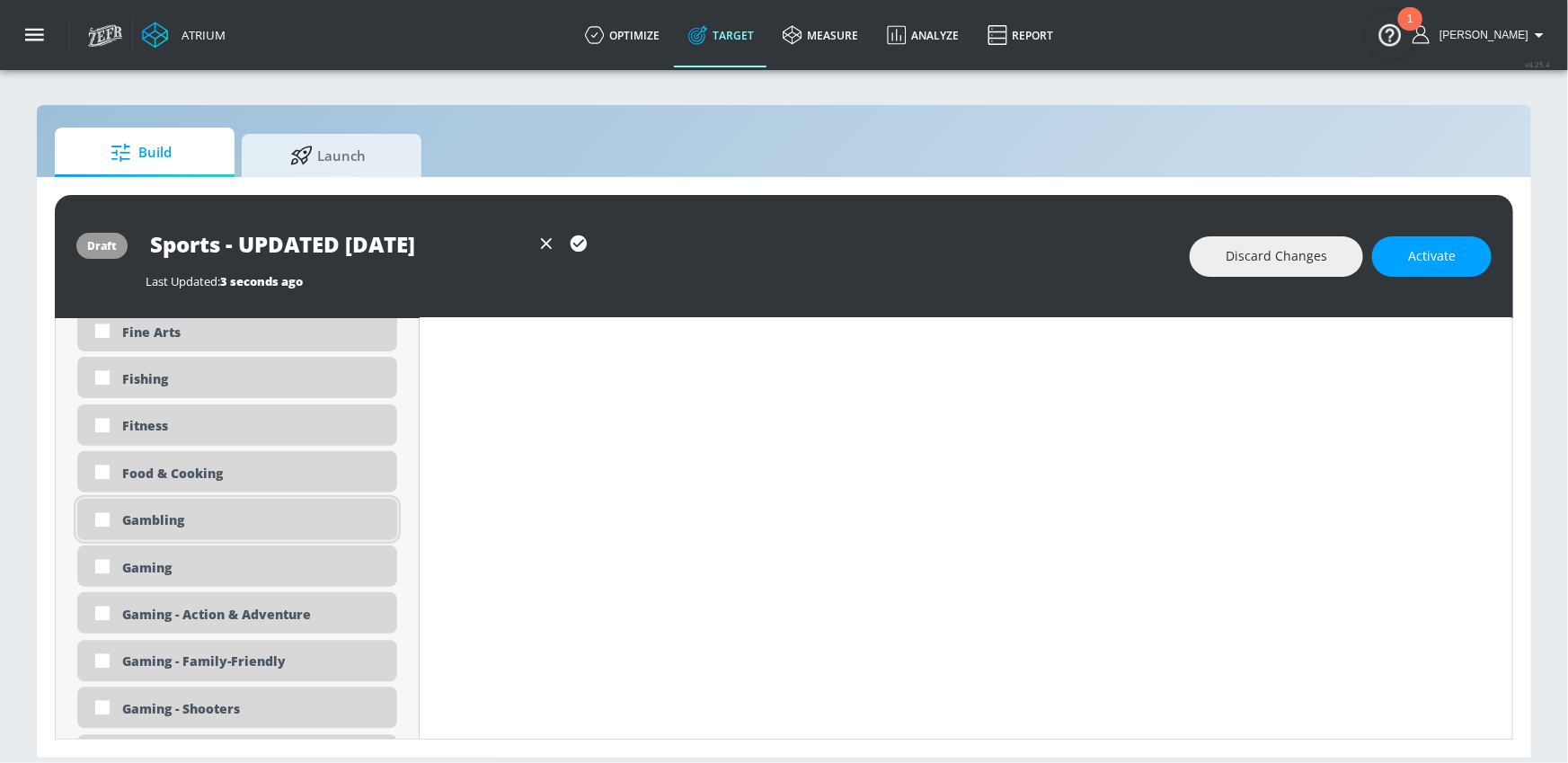
click at [158, 524] on div "Gambling" at bounding box center [253, 520] width 262 height 17
checkbox input "true"
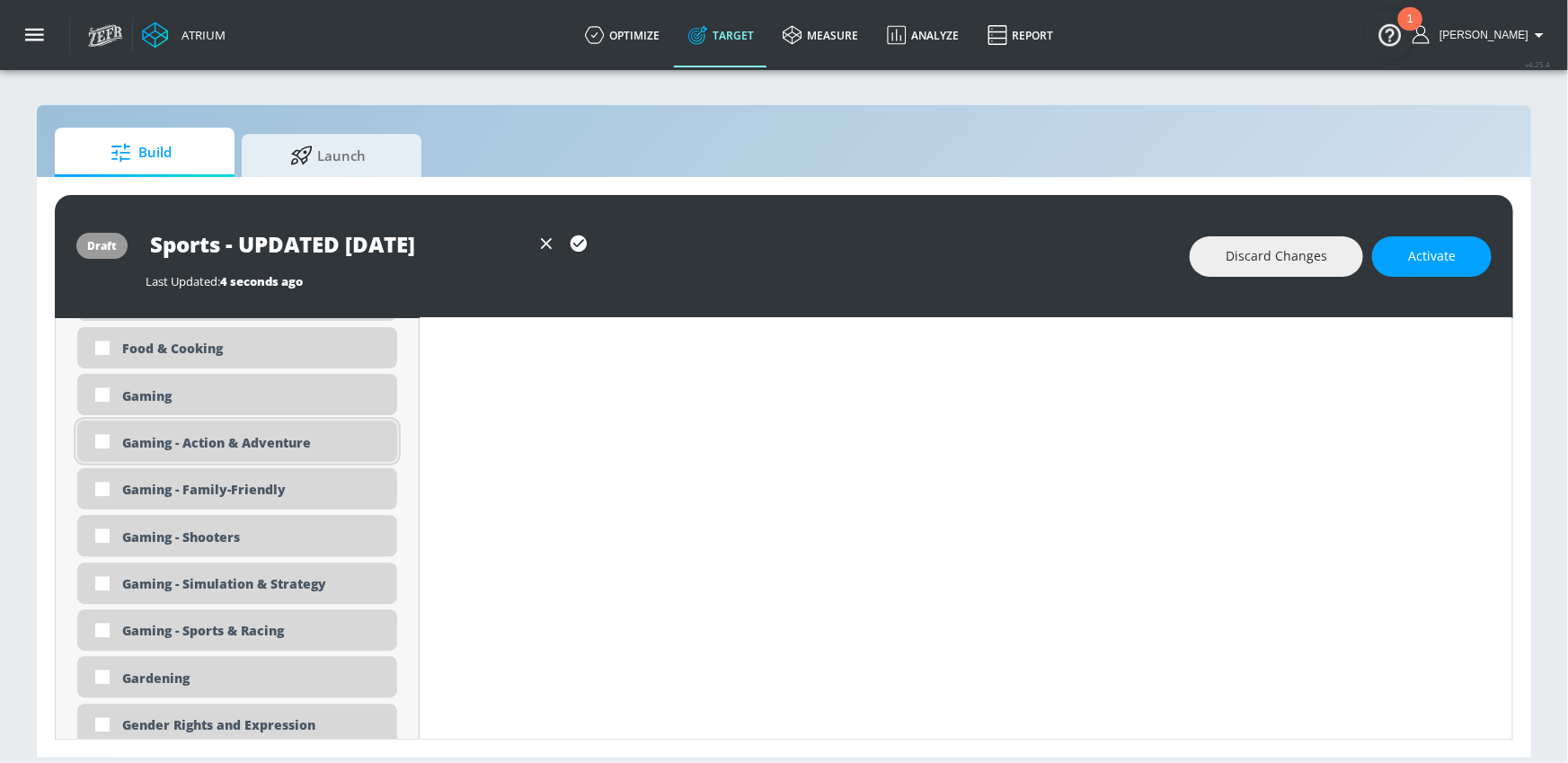
scroll to position [2444, 0]
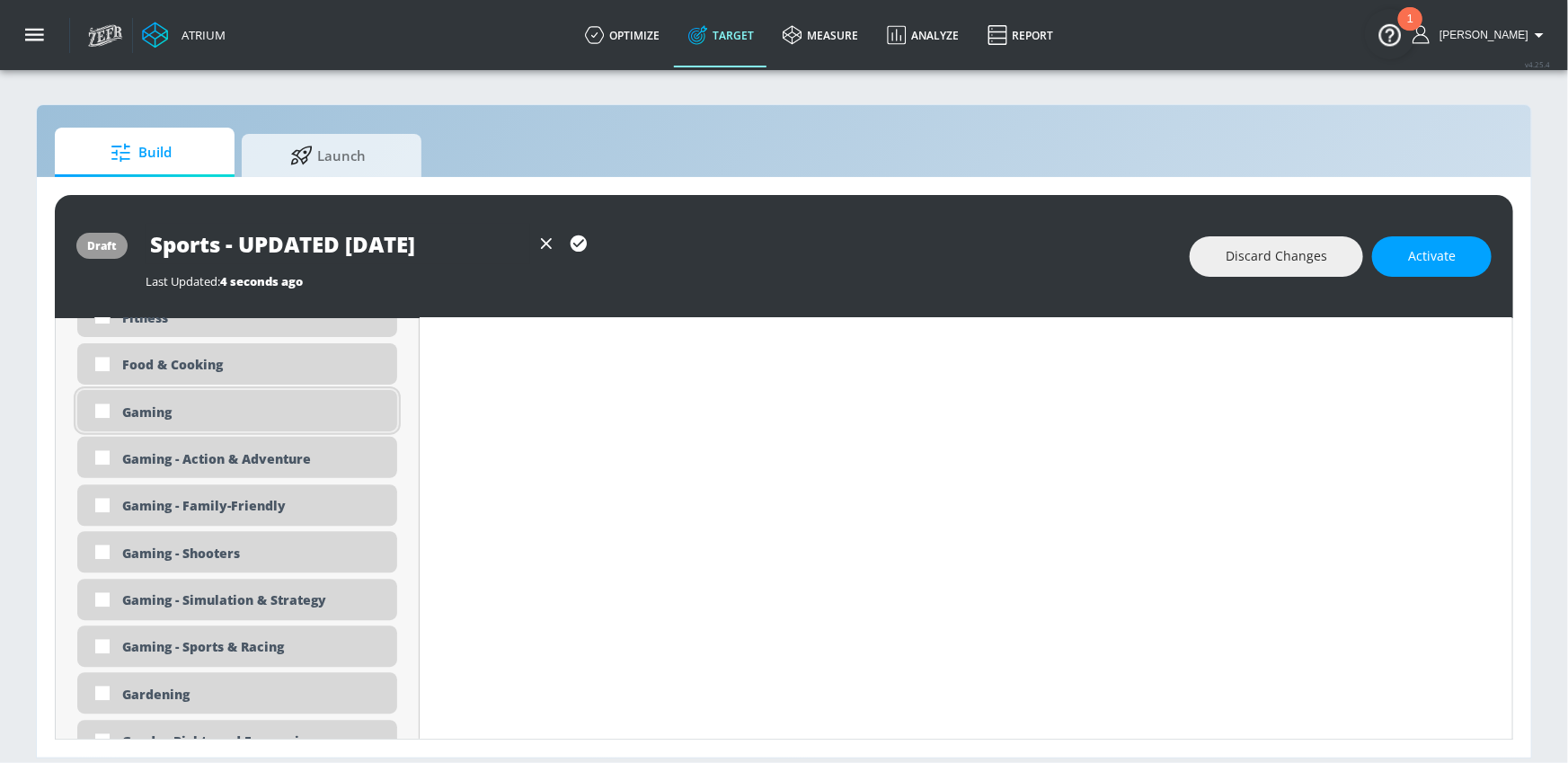
drag, startPoint x: 158, startPoint y: 407, endPoint x: 161, endPoint y: 418, distance: 11.4
click at [158, 407] on div "Gaming" at bounding box center [253, 411] width 262 height 17
checkbox input "true"
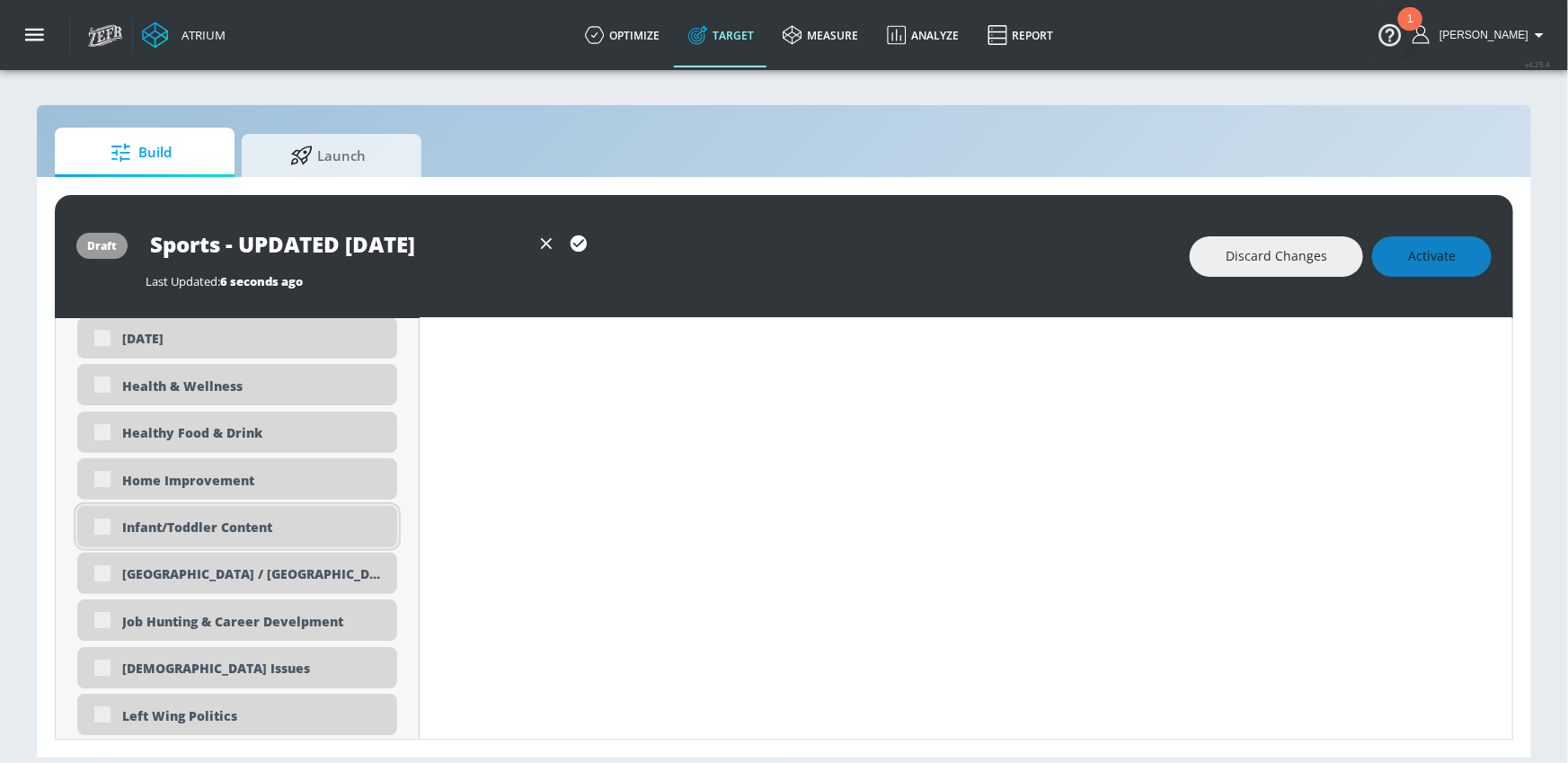
scroll to position [2995, 0]
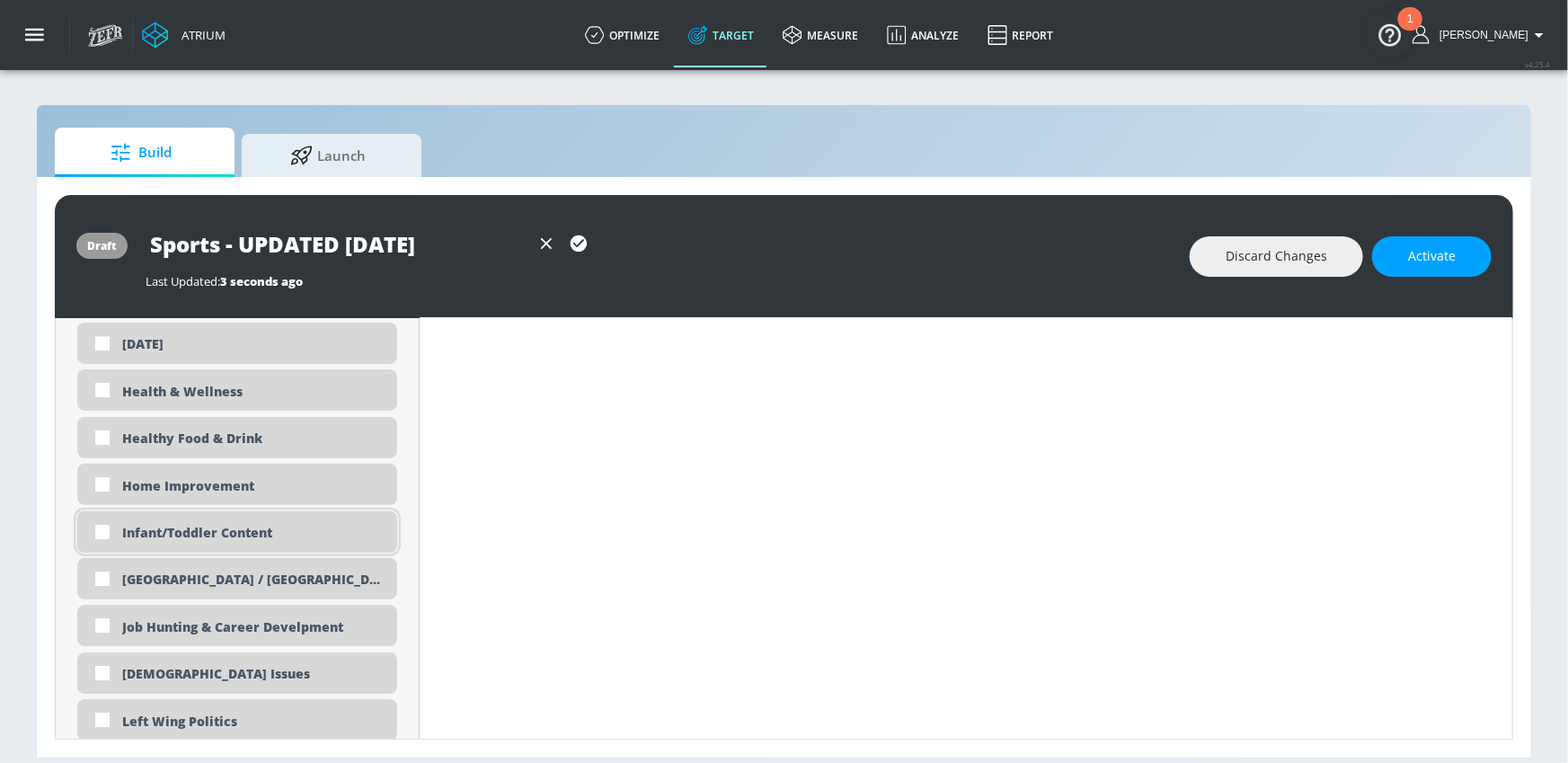
click at [176, 534] on div "Infant/Toddler Content" at bounding box center [253, 532] width 262 height 17
checkbox input "true"
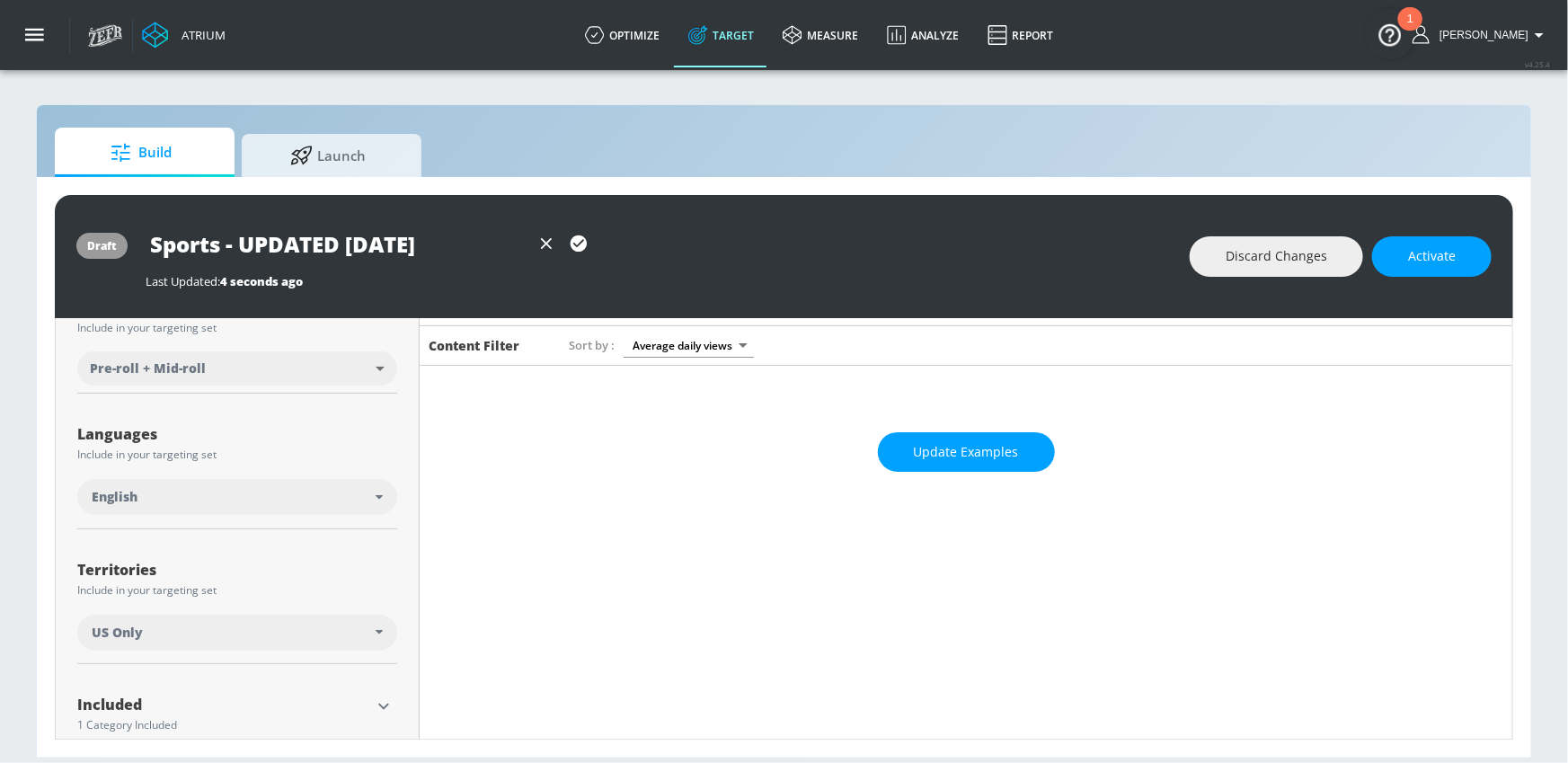
scroll to position [0, 0]
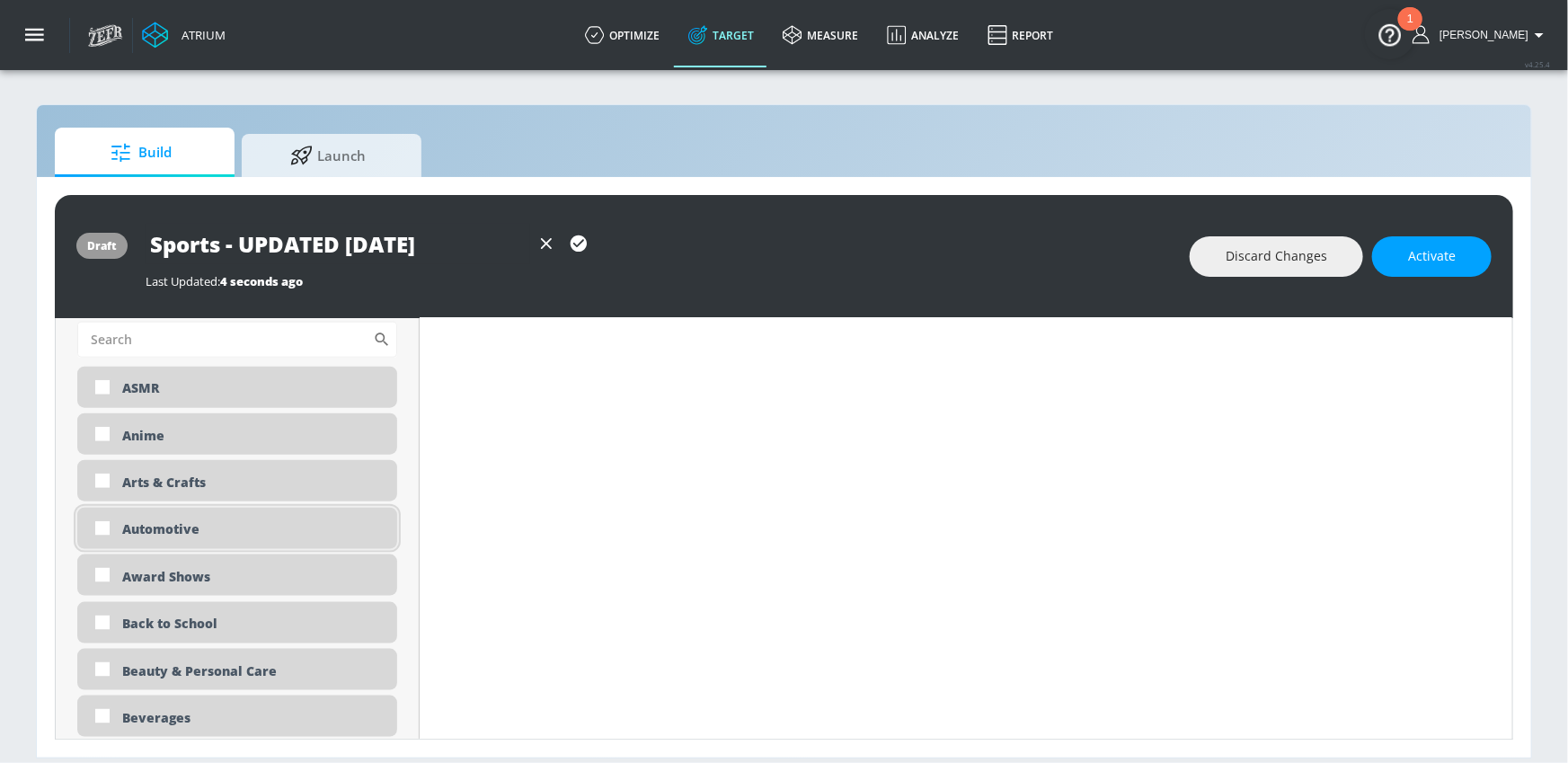
click at [210, 526] on div "Automotive" at bounding box center [253, 528] width 262 height 17
checkbox input "true"
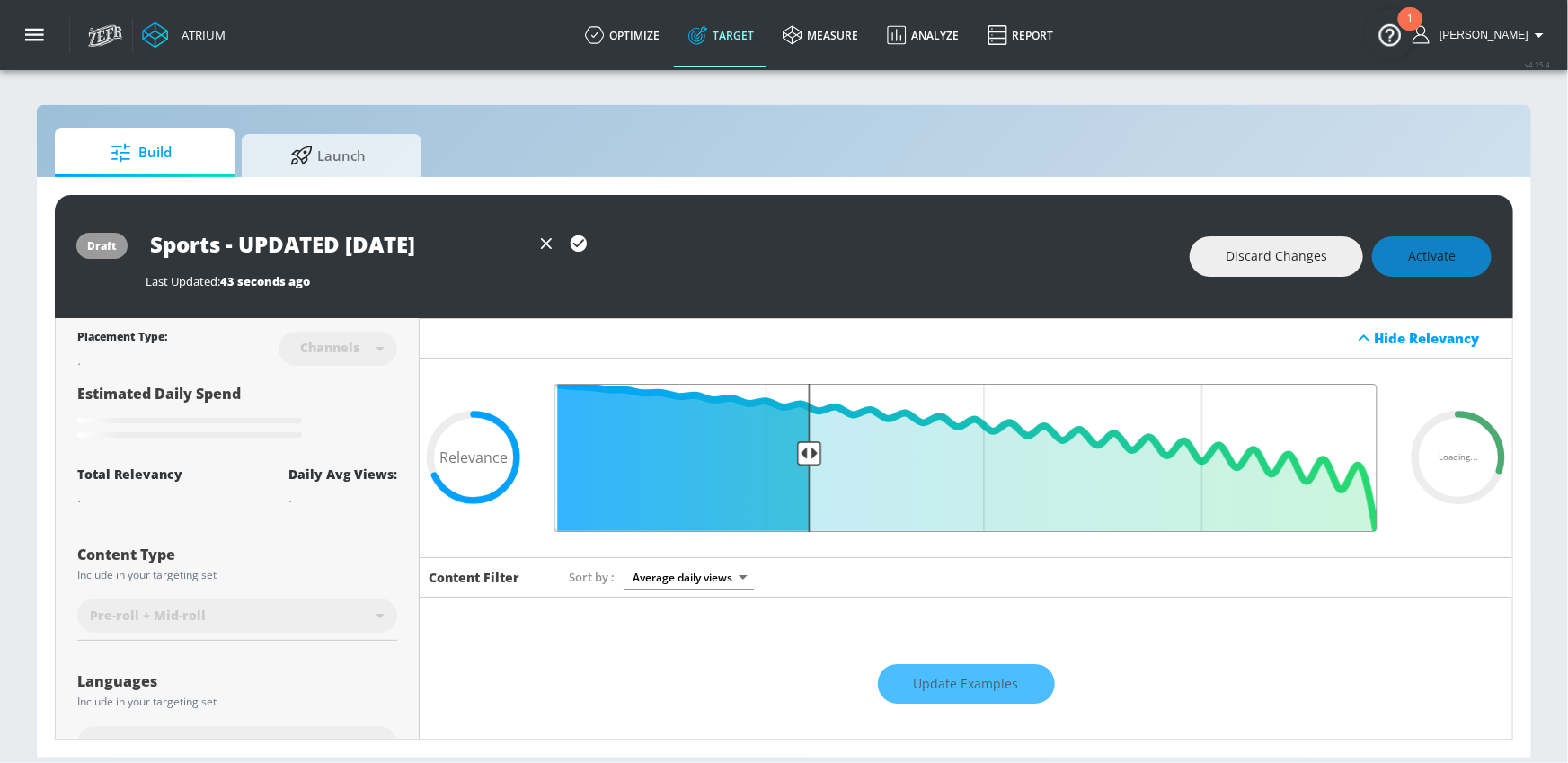
drag, startPoint x: 829, startPoint y: 451, endPoint x: 811, endPoint y: 452, distance: 18.0
click at [811, 452] on input "Final Threshold" at bounding box center [965, 457] width 841 height 149
type input "0.68"
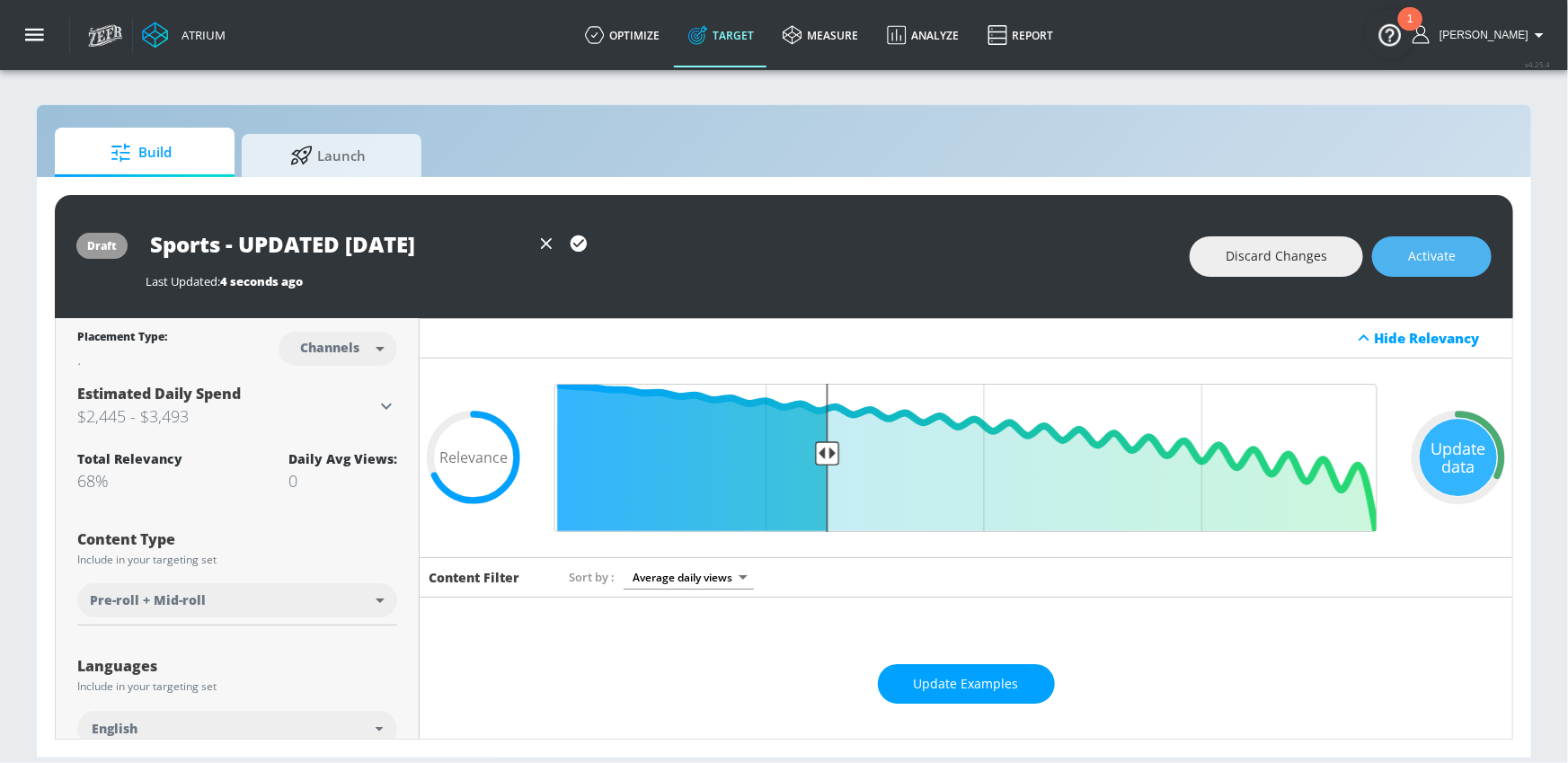
click at [1407, 253] on button "Activate" at bounding box center [1431, 256] width 120 height 40
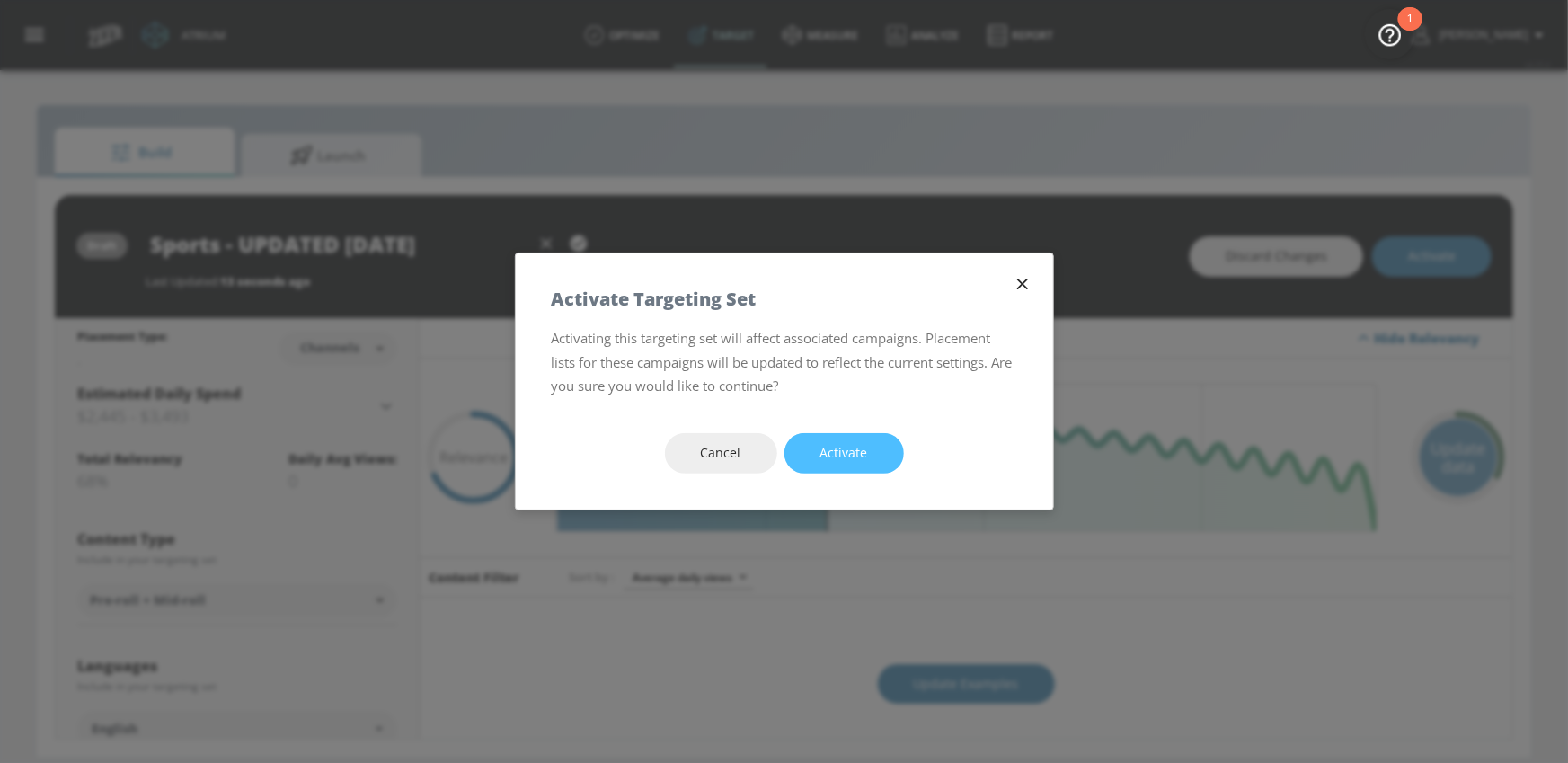
click at [863, 452] on span "Activate" at bounding box center [843, 453] width 48 height 22
type input "Sports"
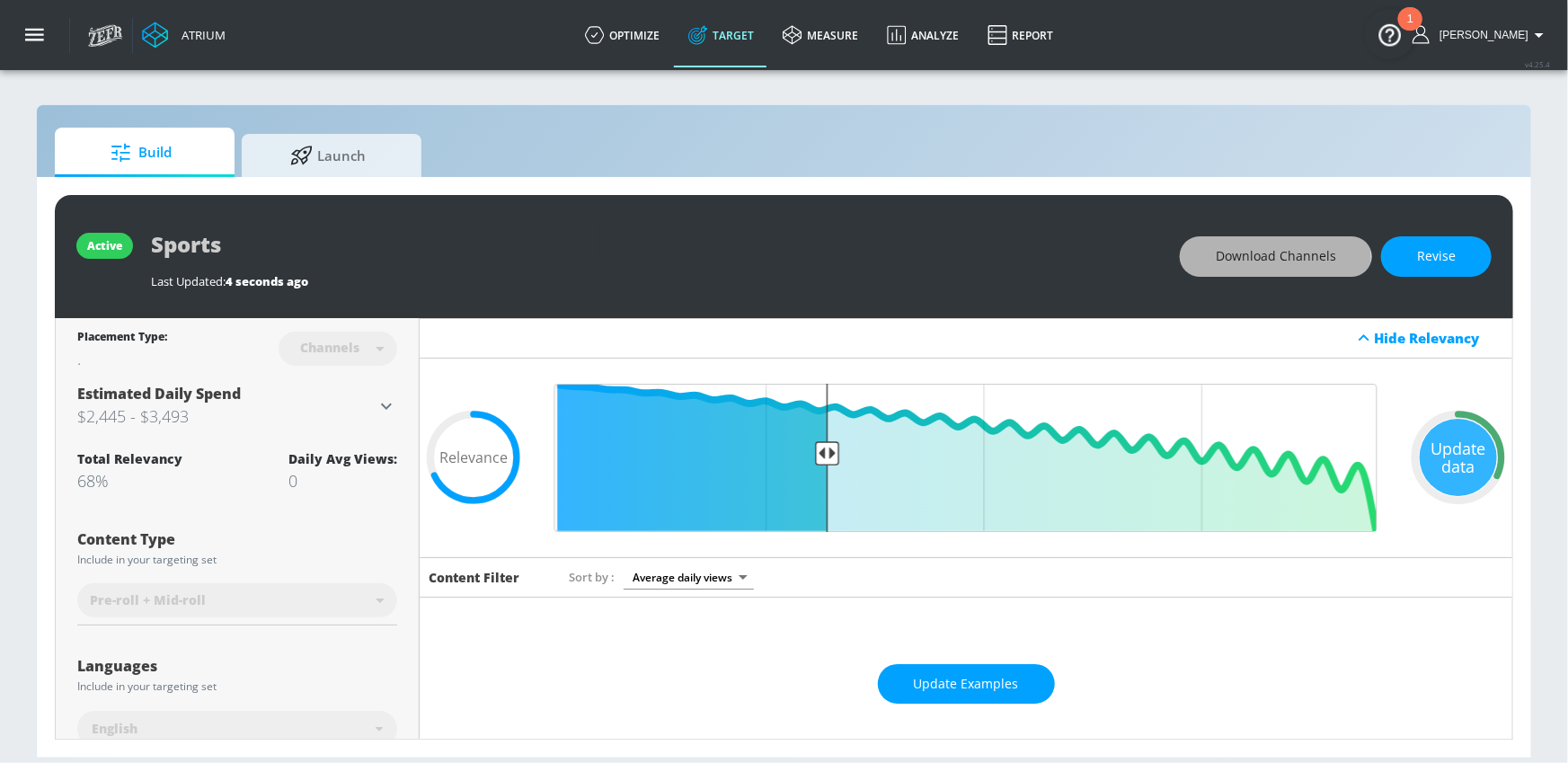
click at [1242, 258] on span "Download Channels" at bounding box center [1275, 256] width 121 height 22
